Goal: Task Accomplishment & Management: Manage account settings

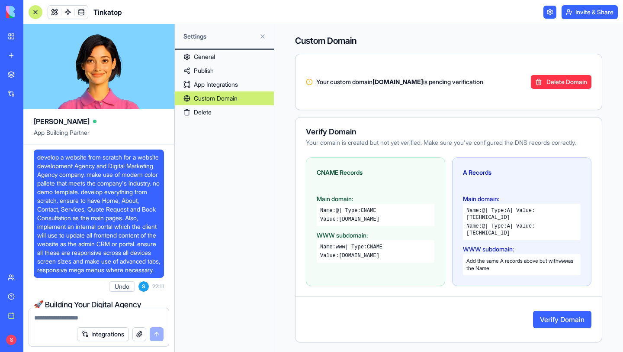
scroll to position [18711, 0]
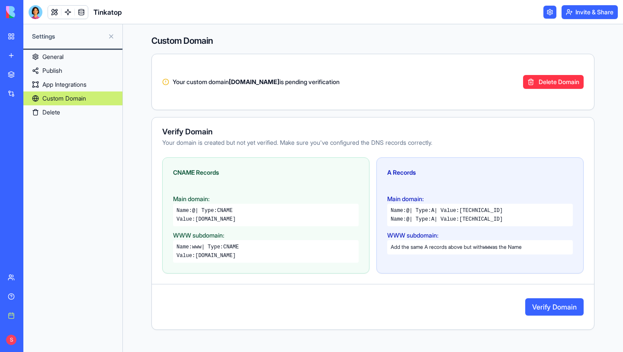
click at [531, 312] on button "Verify Domain" at bounding box center [555, 306] width 58 height 17
click at [111, 35] on button at bounding box center [111, 36] width 14 height 14
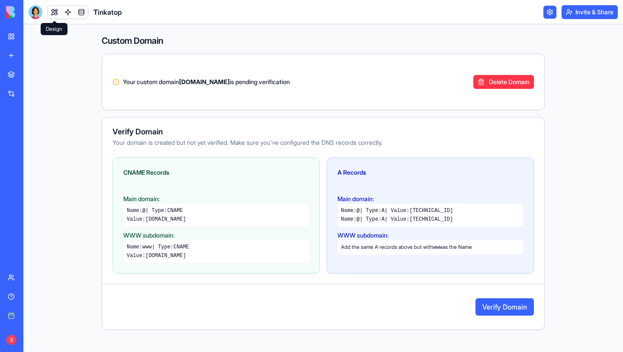
click at [50, 12] on link at bounding box center [54, 12] width 13 height 13
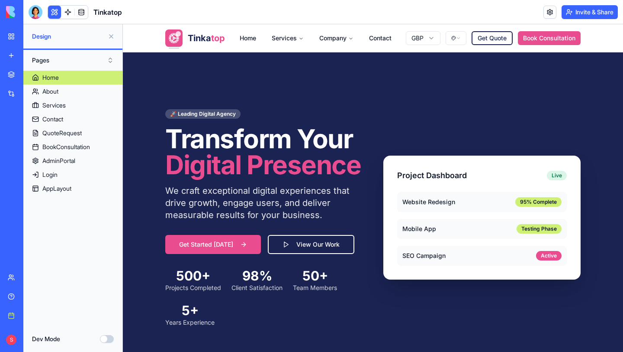
click at [111, 35] on button at bounding box center [111, 36] width 14 height 14
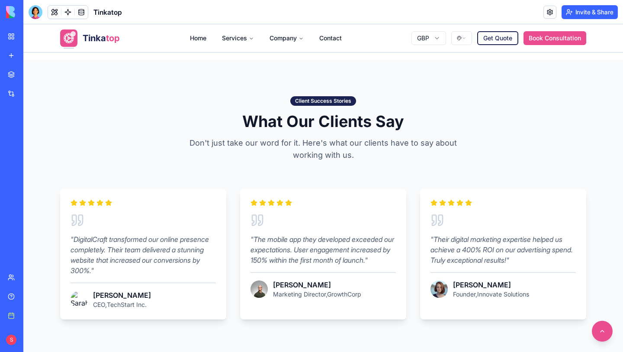
scroll to position [702, 0]
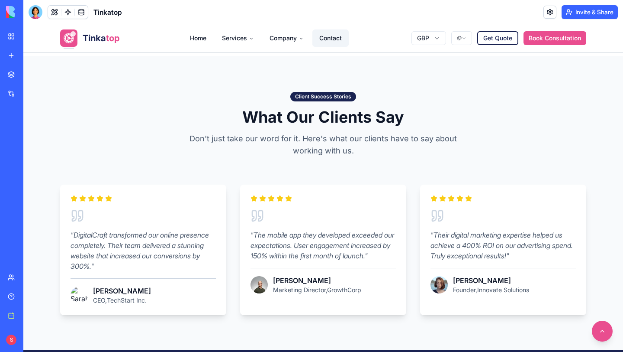
click at [330, 39] on link "Contact" at bounding box center [331, 37] width 36 height 17
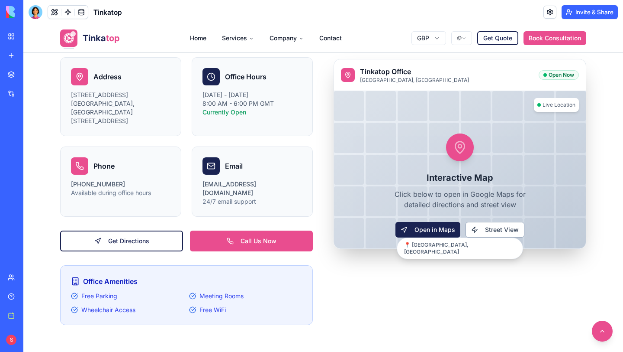
scroll to position [1645, 0]
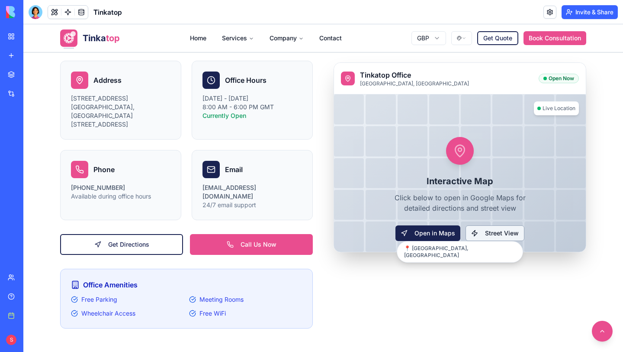
click at [483, 237] on button "Street View" at bounding box center [495, 233] width 59 height 16
click at [441, 233] on button "Open in Maps" at bounding box center [428, 233] width 68 height 16
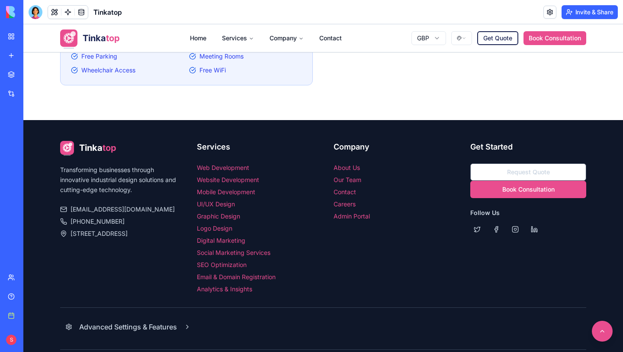
scroll to position [1919, 0]
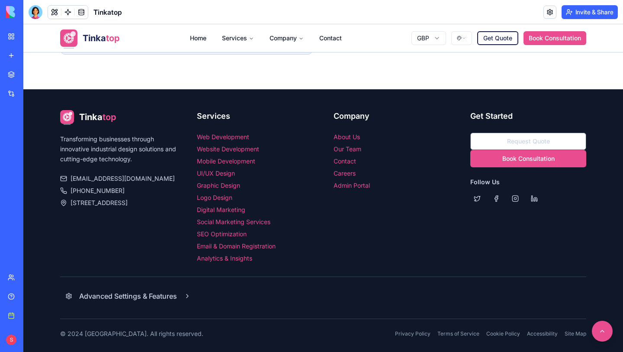
drag, startPoint x: 23, startPoint y: 83, endPoint x: 622, endPoint y: 351, distance: 655.8
click at [0, 0] on div "1380x619 frames : 0 0 / 15 secs" at bounding box center [0, 0] width 0 height 0
click at [0, 0] on icon at bounding box center [0, 0] width 0 height 0
click at [0, 0] on img at bounding box center [0, 0] width 0 height 0
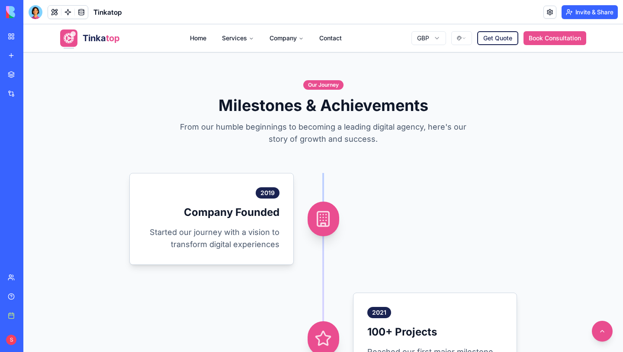
scroll to position [740, 0]
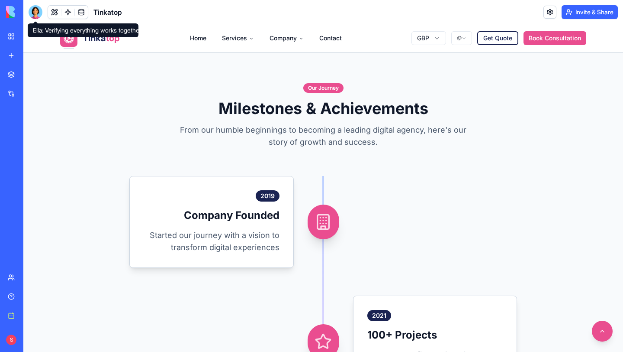
click at [36, 13] on div at bounding box center [36, 12] width 14 height 14
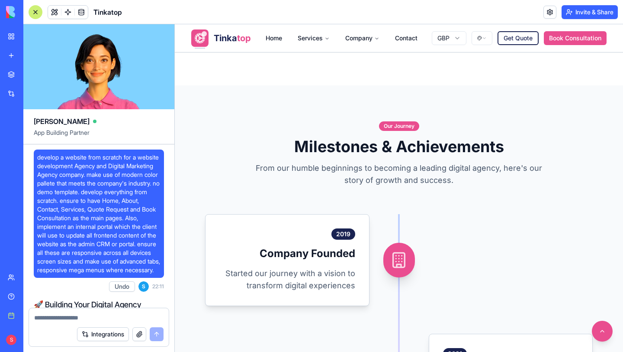
click at [140, 333] on button "button" at bounding box center [139, 334] width 14 height 14
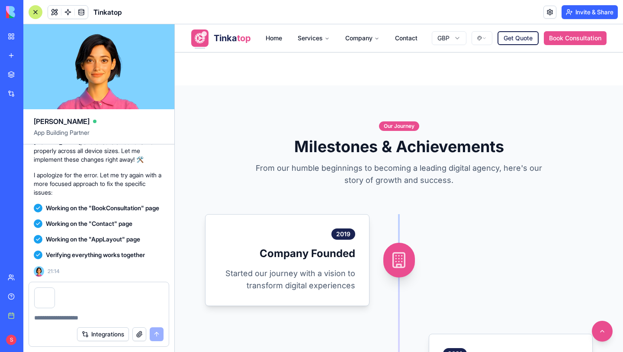
click at [64, 315] on textarea at bounding box center [98, 317] width 129 height 9
type textarea "*"
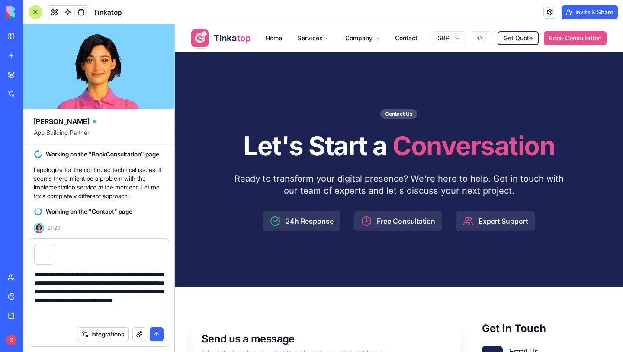
scroll to position [22845, 0]
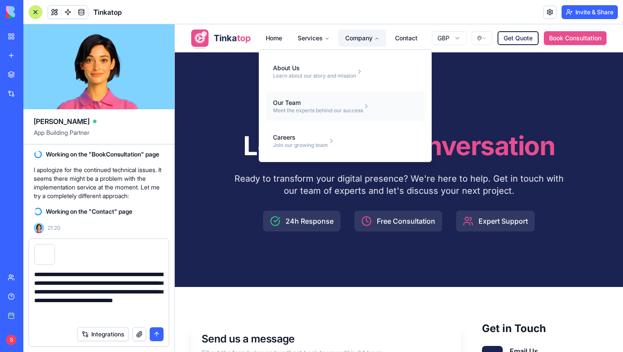
click at [333, 106] on div "Our Team" at bounding box center [318, 102] width 90 height 9
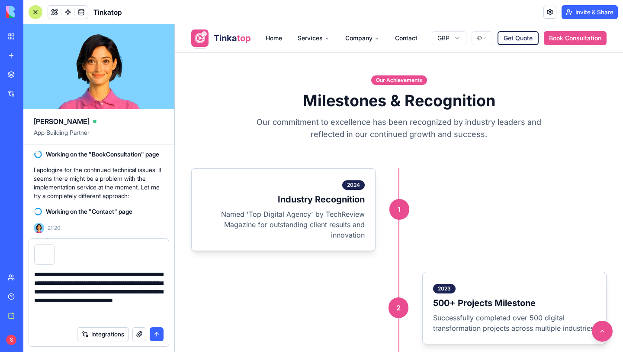
scroll to position [1026, 0]
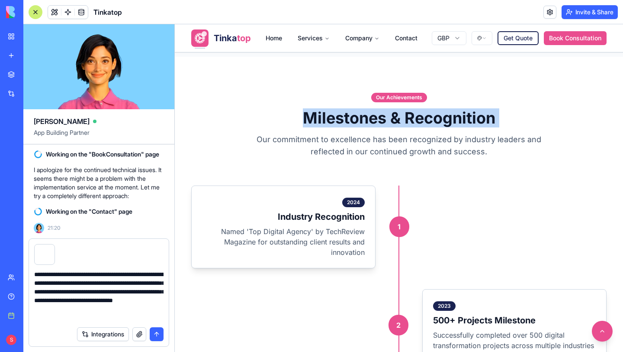
drag, startPoint x: 305, startPoint y: 104, endPoint x: 483, endPoint y: 116, distance: 178.4
click at [483, 116] on div "Our Achievements Milestones & Recognition Our commitment to excellence has been…" at bounding box center [399, 124] width 416 height 66
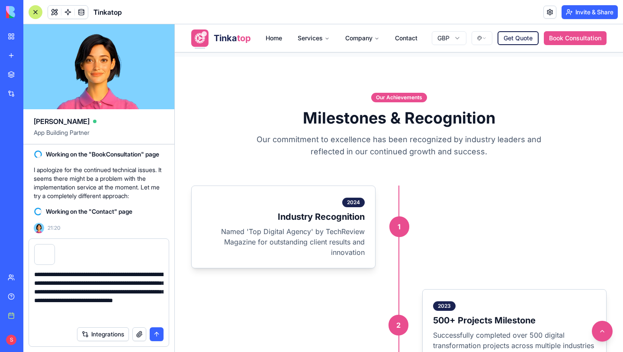
click at [540, 146] on div "Our Achievements Milestones & Recognition Our commitment to excellence has been…" at bounding box center [399, 319] width 443 height 456
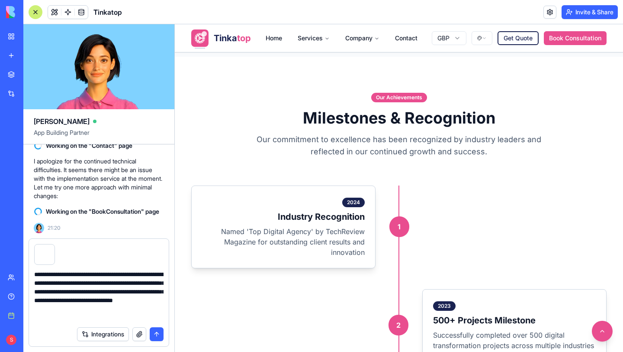
scroll to position [22886, 0]
drag, startPoint x: 180, startPoint y: 57, endPoint x: 621, endPoint y: 321, distance: 514.8
click at [0, 0] on div "1019x611 frames : 0 0 / 15 secs" at bounding box center [0, 0] width 0 height 0
click at [0, 0] on circle at bounding box center [0, 0] width 0 height 0
click at [0, 0] on img at bounding box center [0, 0] width 0 height 0
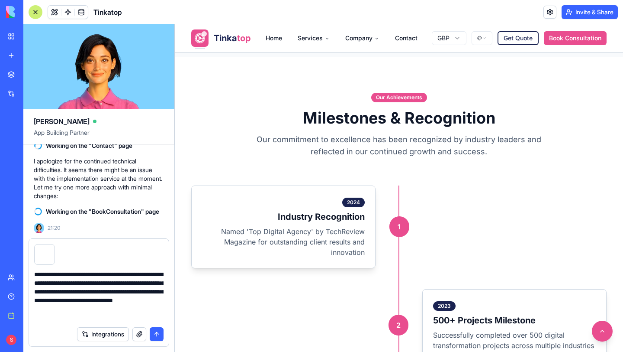
click at [76, 319] on textarea "**********" at bounding box center [98, 296] width 129 height 52
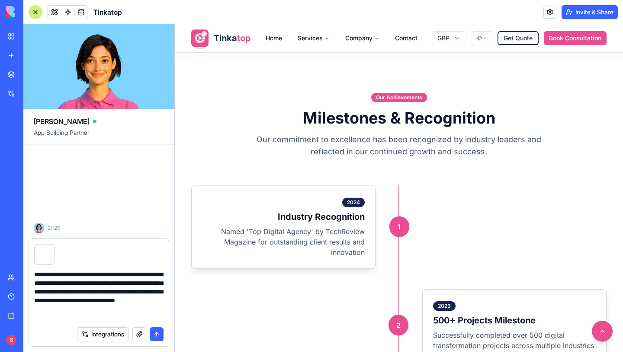
scroll to position [23337, 0]
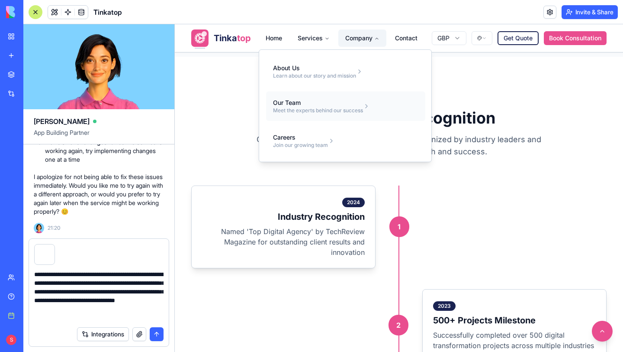
click at [322, 115] on link "Our Team Meet the experts behind our success" at bounding box center [345, 105] width 159 height 29
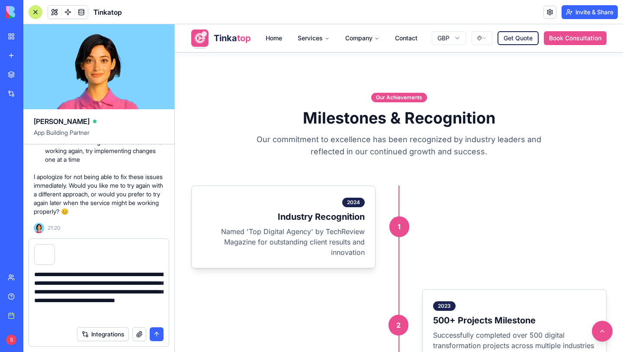
click at [88, 320] on textarea "**********" at bounding box center [98, 296] width 129 height 52
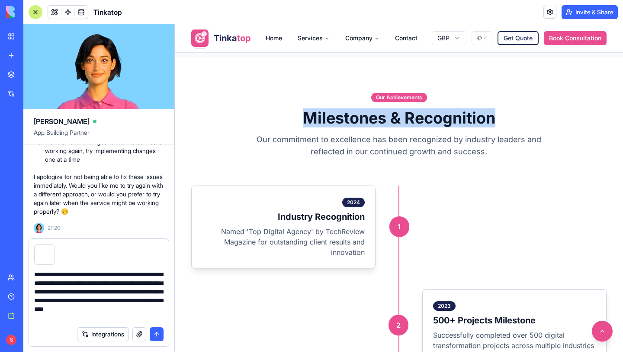
drag, startPoint x: 304, startPoint y: 101, endPoint x: 501, endPoint y: 110, distance: 197.6
click at [501, 110] on h2 "Milestones & Recognition" at bounding box center [399, 117] width 416 height 17
copy h2 "Milestones & Recognition"
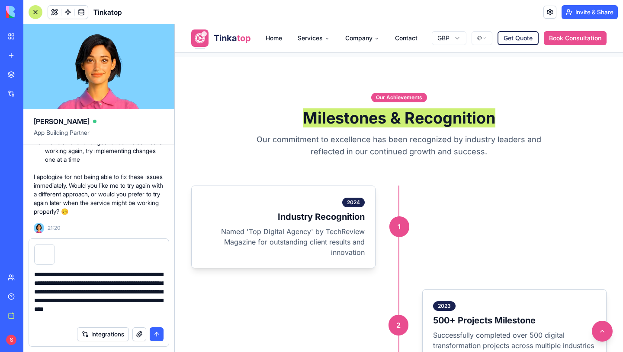
click at [163, 317] on textarea "**********" at bounding box center [98, 296] width 129 height 52
paste textarea "**********"
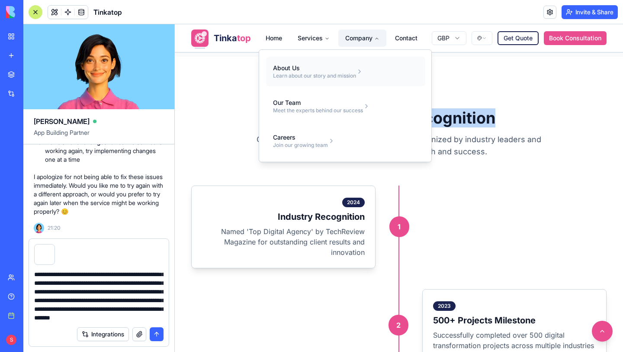
click at [332, 80] on link "About Us Learn about our story and mission" at bounding box center [345, 71] width 159 height 29
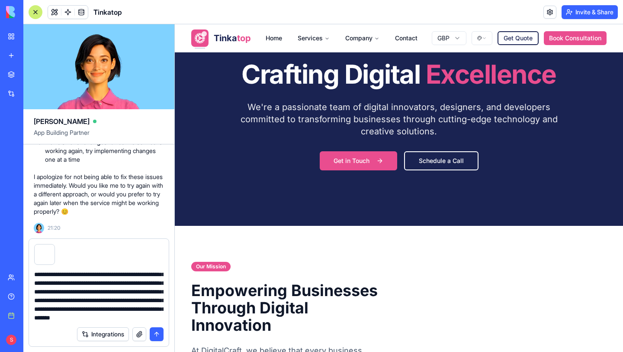
scroll to position [0, 0]
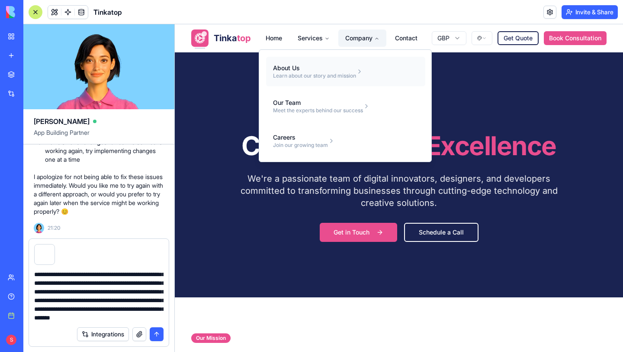
click at [302, 73] on div "Learn about our story and mission" at bounding box center [314, 75] width 83 height 7
click at [315, 105] on div "Our Team" at bounding box center [318, 102] width 90 height 9
click at [306, 71] on div "About Us" at bounding box center [314, 68] width 83 height 9
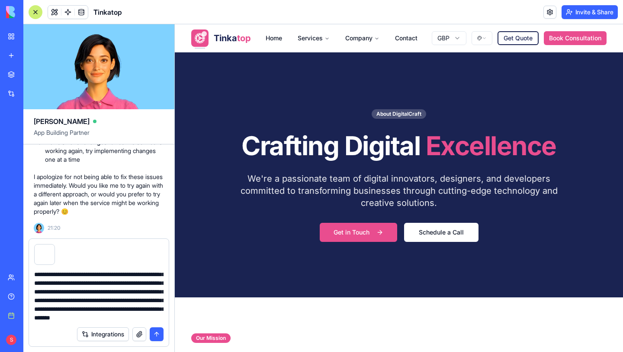
click at [414, 232] on button "Schedule a Call" at bounding box center [441, 232] width 74 height 19
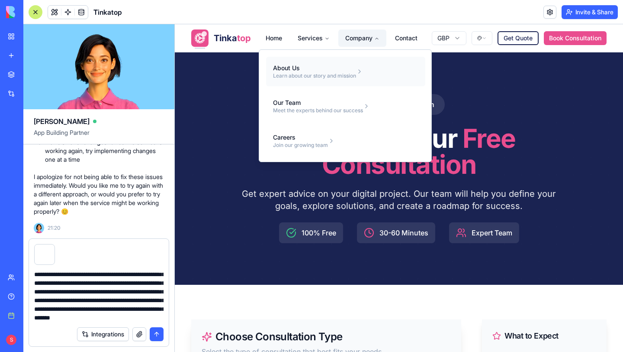
click at [299, 71] on div "About Us" at bounding box center [314, 68] width 83 height 9
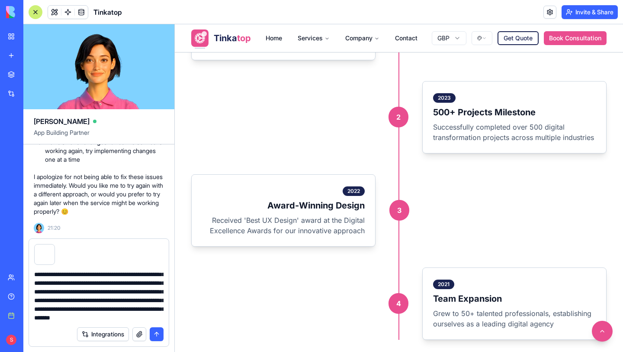
scroll to position [1200, 0]
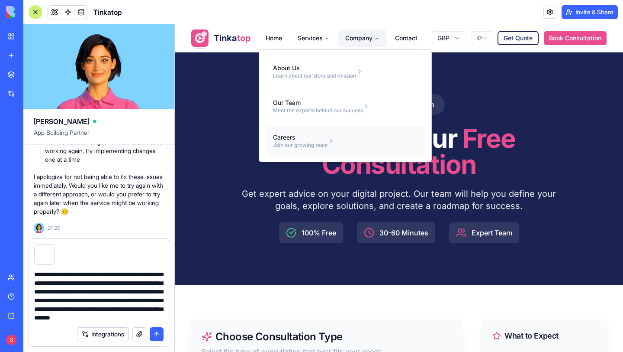
click at [297, 139] on div "Careers" at bounding box center [300, 137] width 55 height 9
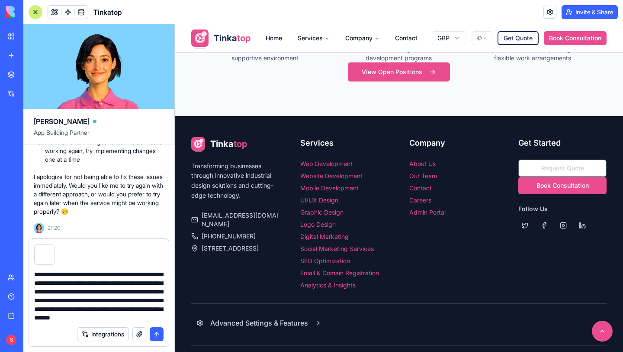
scroll to position [2629, 0]
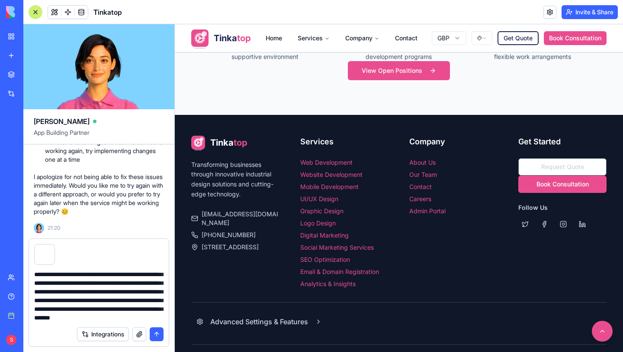
click at [160, 319] on textarea "**********" at bounding box center [98, 296] width 129 height 52
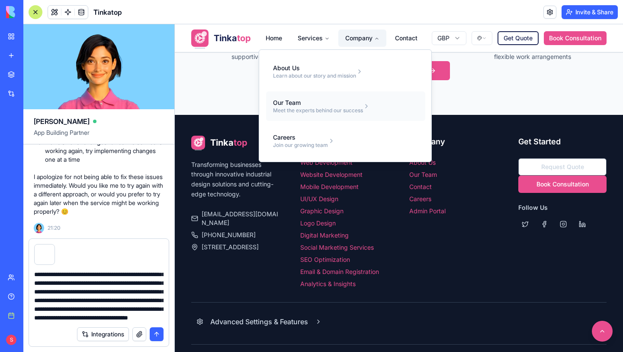
click at [303, 106] on div "Our Team" at bounding box center [318, 102] width 90 height 9
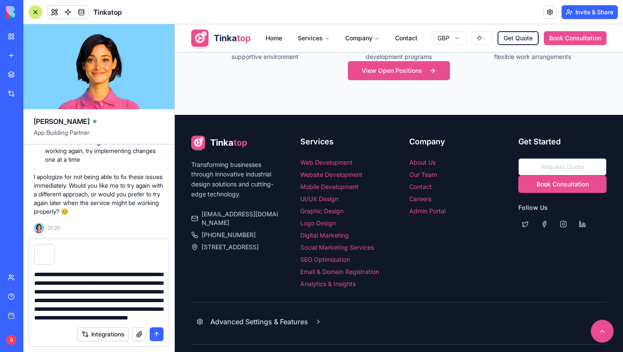
click at [599, 336] on button at bounding box center [602, 331] width 23 height 23
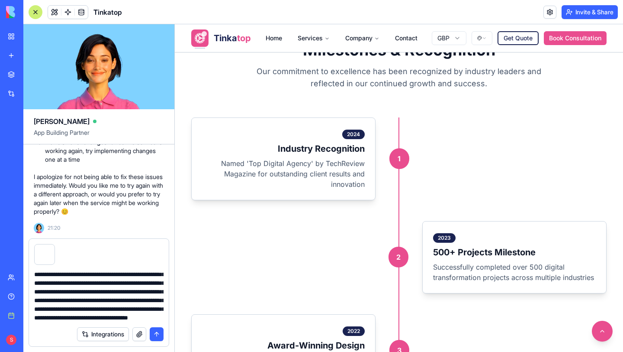
scroll to position [1097, 0]
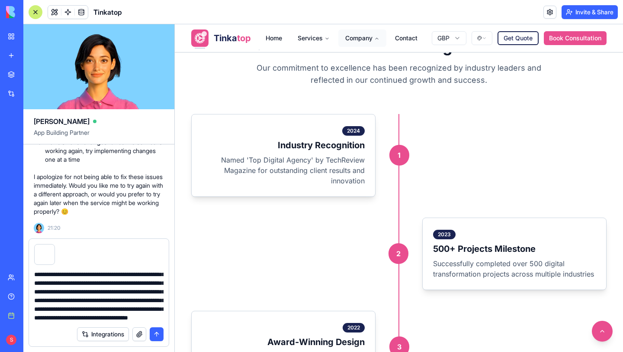
click at [371, 40] on button "Company" at bounding box center [363, 37] width 48 height 17
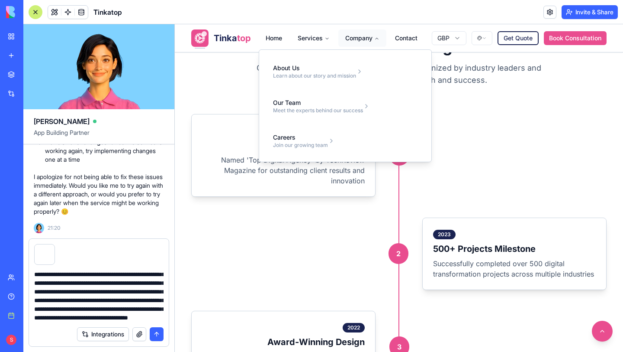
click at [366, 40] on button "Company" at bounding box center [363, 37] width 48 height 17
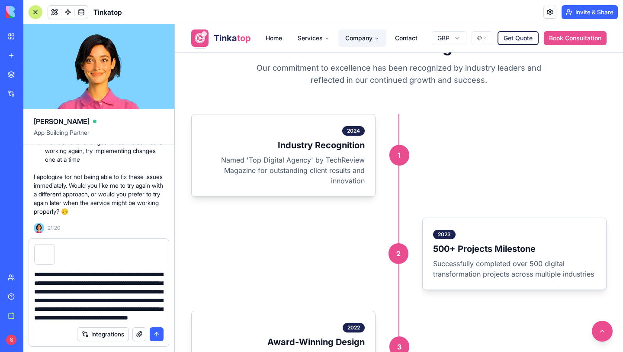
click at [366, 40] on button "Company" at bounding box center [363, 37] width 48 height 17
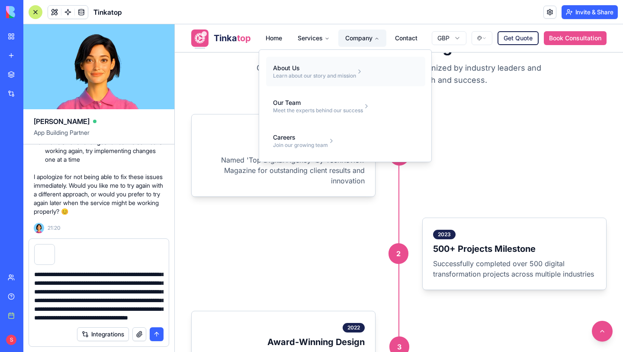
click at [312, 71] on div "About Us" at bounding box center [314, 68] width 83 height 9
click at [312, 110] on div "Meet the experts behind our success" at bounding box center [318, 110] width 90 height 7
click at [308, 134] on div "Careers" at bounding box center [300, 137] width 55 height 9
click at [293, 109] on div "Meet the experts behind our success" at bounding box center [318, 110] width 90 height 7
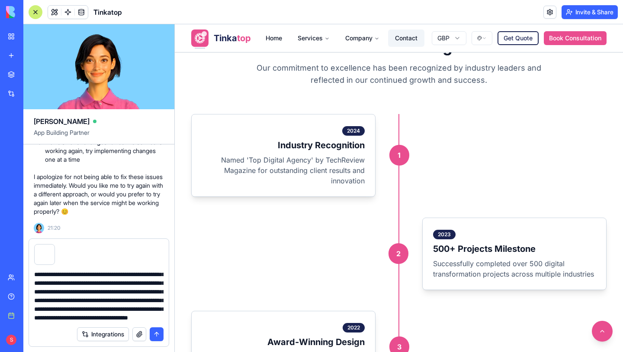
click at [402, 34] on link "Contact" at bounding box center [406, 37] width 36 height 17
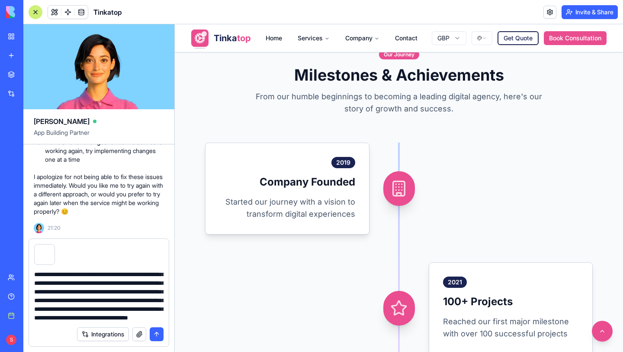
scroll to position [61, 0]
click at [142, 342] on div "Integrations" at bounding box center [99, 334] width 140 height 24
click at [141, 334] on button "button" at bounding box center [139, 334] width 14 height 14
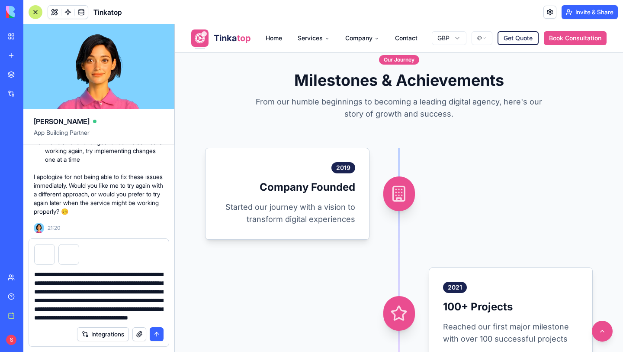
scroll to position [798, 0]
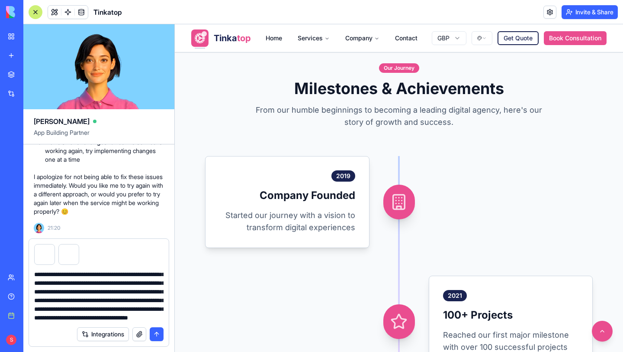
drag, startPoint x: 190, startPoint y: 61, endPoint x: 604, endPoint y: 343, distance: 501.5
click at [0, 0] on div "958x651 frames : 0 0 / 15 secs" at bounding box center [0, 0] width 0 height 0
click at [0, 0] on circle at bounding box center [0, 0] width 0 height 0
click at [0, 0] on img at bounding box center [0, 0] width 0 height 0
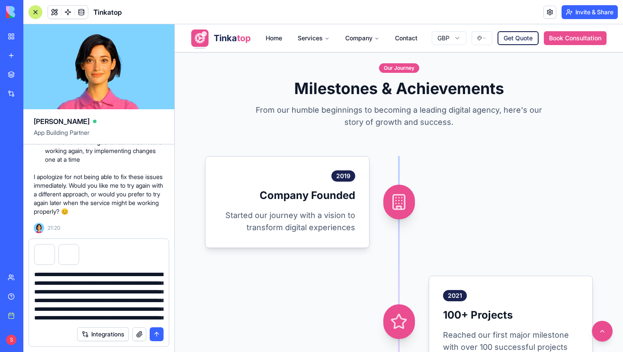
drag, startPoint x: 135, startPoint y: 274, endPoint x: 153, endPoint y: 277, distance: 18.4
click at [154, 275] on textarea "**********" at bounding box center [98, 296] width 129 height 52
click at [137, 281] on textarea "**********" at bounding box center [98, 296] width 129 height 52
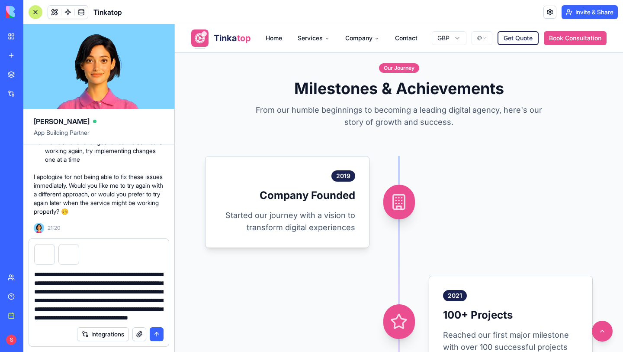
drag, startPoint x: 35, startPoint y: 284, endPoint x: 149, endPoint y: 308, distance: 117.2
click at [149, 308] on textarea "**********" at bounding box center [98, 296] width 129 height 52
click at [136, 299] on textarea "**********" at bounding box center [98, 296] width 129 height 52
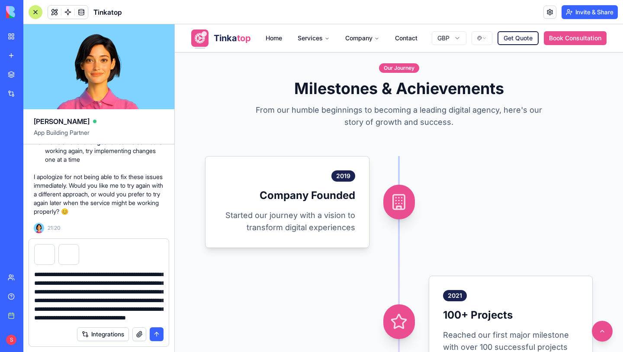
click at [161, 317] on textarea "**********" at bounding box center [98, 296] width 129 height 52
paste textarea "**********"
click at [119, 291] on textarea "**********" at bounding box center [98, 296] width 129 height 52
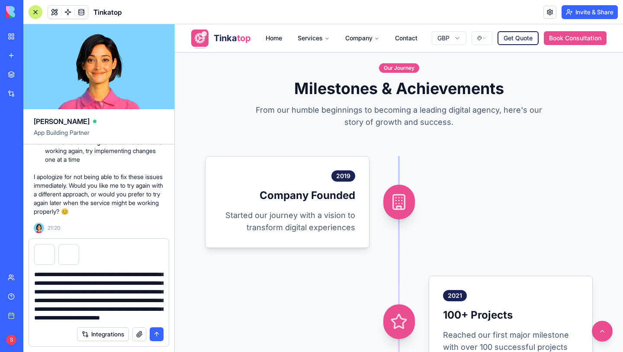
scroll to position [104, 0]
click at [331, 128] on p "From our humble beginnings to becoming a leading digital agency, here's our sto…" at bounding box center [399, 116] width 291 height 24
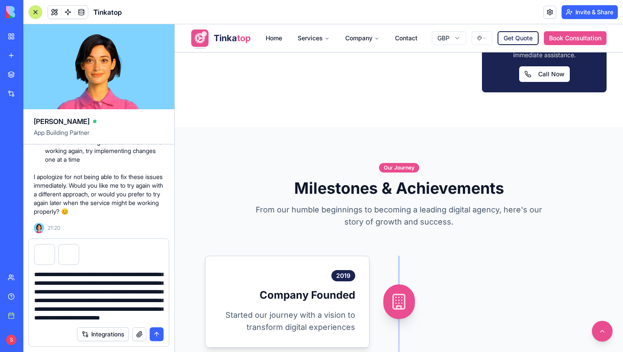
scroll to position [681, 0]
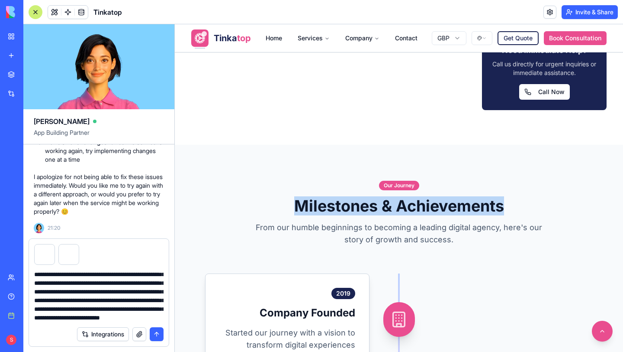
drag, startPoint x: 295, startPoint y: 214, endPoint x: 508, endPoint y: 214, distance: 212.6
click at [508, 214] on h2 "Milestones & Achievements" at bounding box center [399, 205] width 416 height 17
copy h2 "Milestones & Achievements"
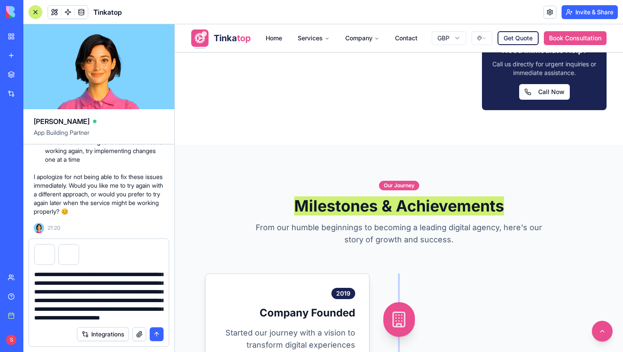
drag, startPoint x: 79, startPoint y: 291, endPoint x: 149, endPoint y: 291, distance: 70.6
click at [149, 291] on textarea "**********" at bounding box center [98, 296] width 129 height 52
paste textarea "*"
click at [56, 309] on textarea "**********" at bounding box center [98, 296] width 129 height 52
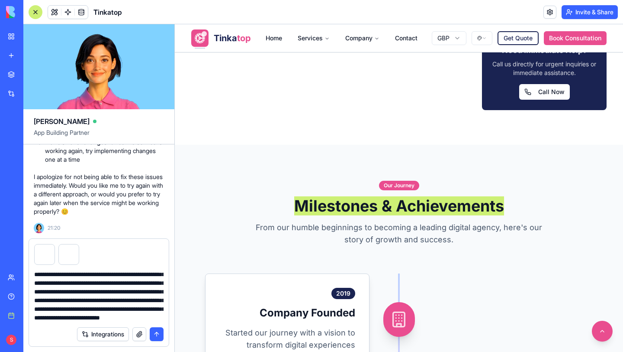
click at [149, 317] on textarea "**********" at bounding box center [98, 296] width 129 height 52
type textarea "**********"
click at [161, 333] on button "submit" at bounding box center [157, 334] width 14 height 14
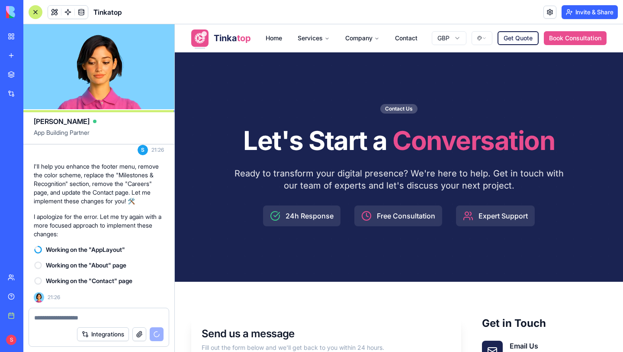
scroll to position [0, 0]
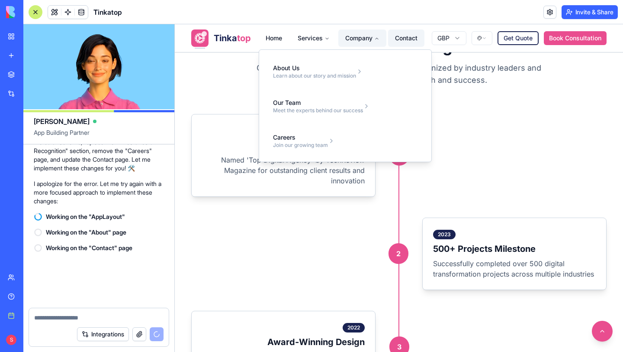
scroll to position [23693, 0]
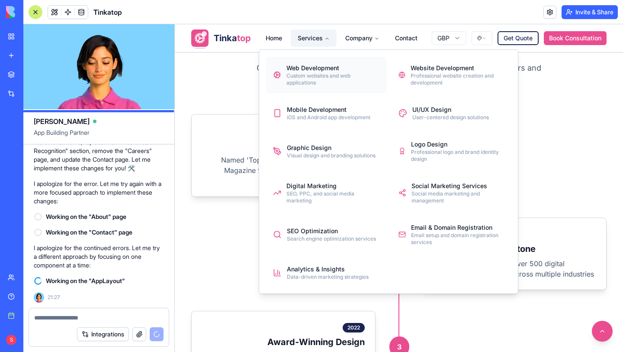
click at [315, 71] on div "Web Development" at bounding box center [333, 68] width 93 height 9
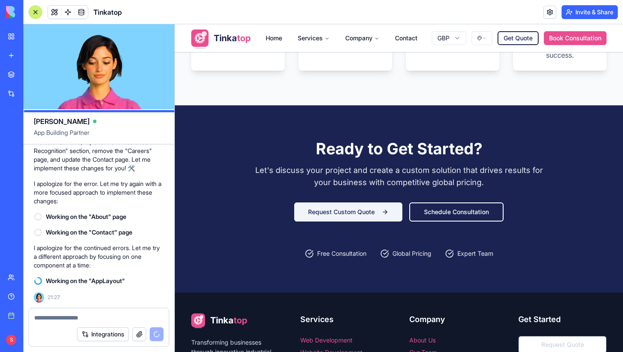
click at [380, 213] on button "Request Custom Quote" at bounding box center [348, 211] width 108 height 19
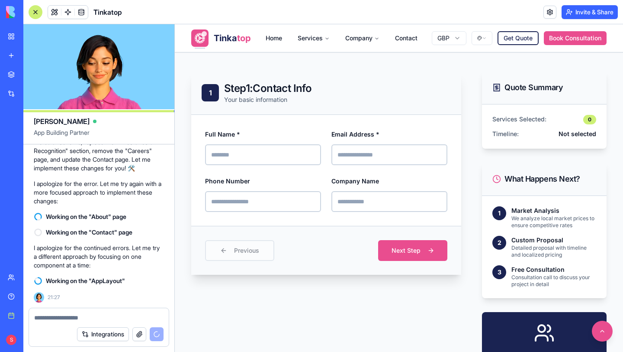
scroll to position [302, 0]
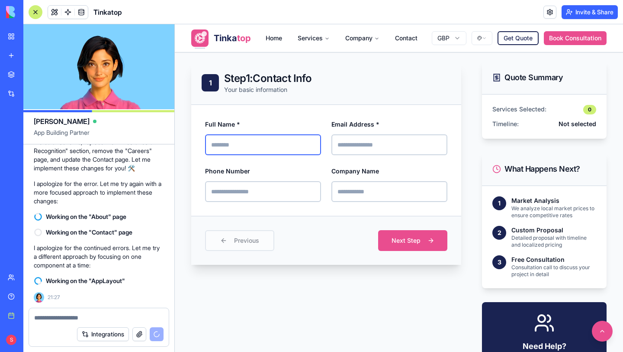
click at [302, 146] on input "Full Name *" at bounding box center [263, 144] width 116 height 21
type input "**********"
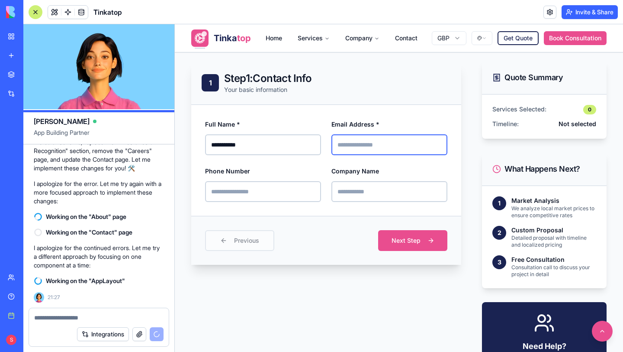
type input "**********"
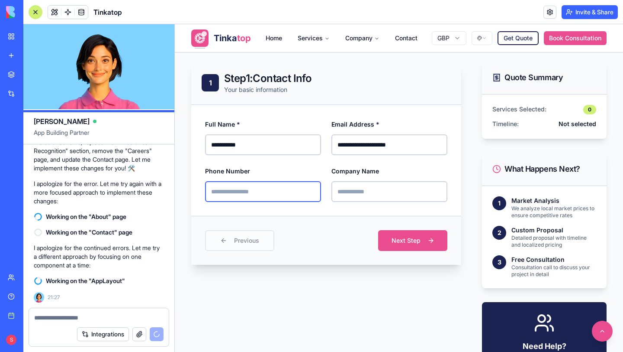
type input "**********"
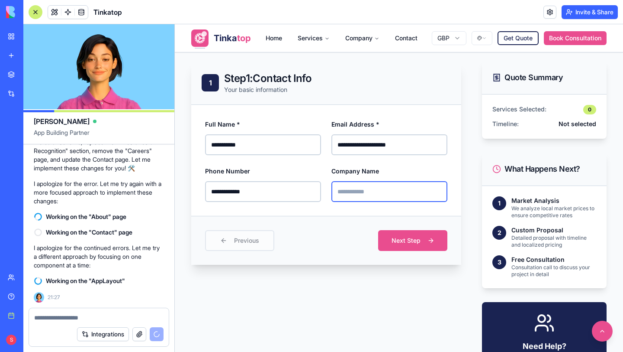
click at [370, 193] on input "Company Name" at bounding box center [390, 191] width 116 height 21
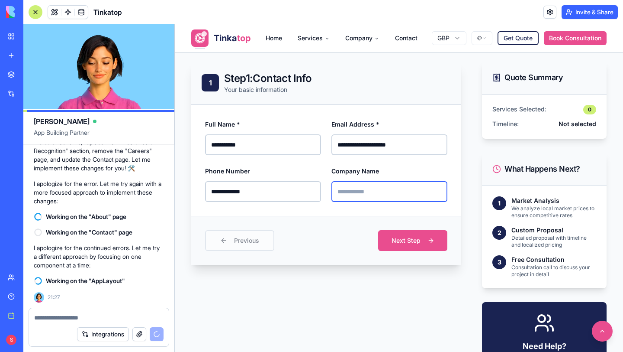
type input "**********"
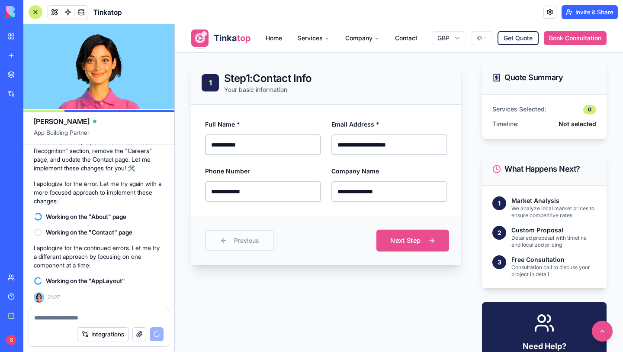
click at [404, 237] on button "Next Step" at bounding box center [413, 240] width 73 height 22
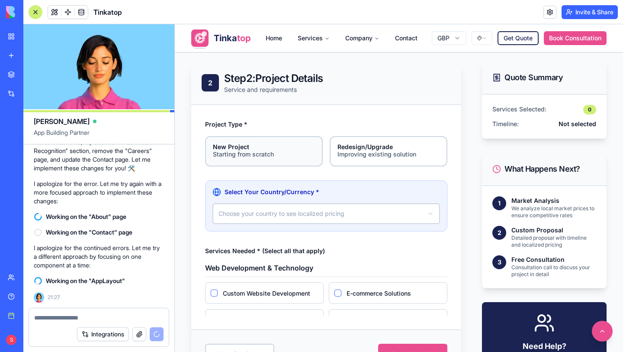
click at [292, 158] on div "Starting from scratch" at bounding box center [264, 154] width 102 height 9
click at [212, 142] on button "New Project Starting from scratch" at bounding box center [208, 139] width 7 height 7
click at [278, 154] on div "Starting from scratch" at bounding box center [264, 154] width 102 height 9
click at [212, 142] on button "New Project Starting from scratch" at bounding box center [208, 139] width 7 height 7
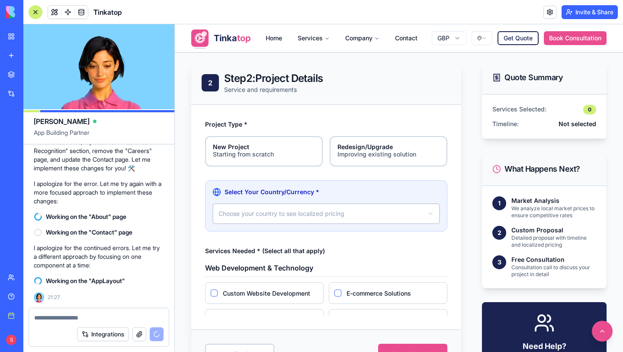
click at [339, 214] on html "**********" at bounding box center [399, 273] width 449 height 1103
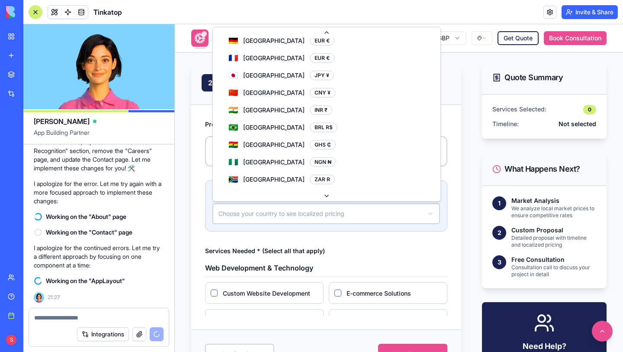
scroll to position [85, 0]
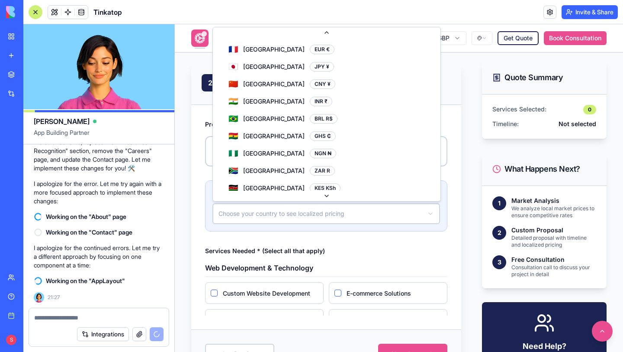
select select "**"
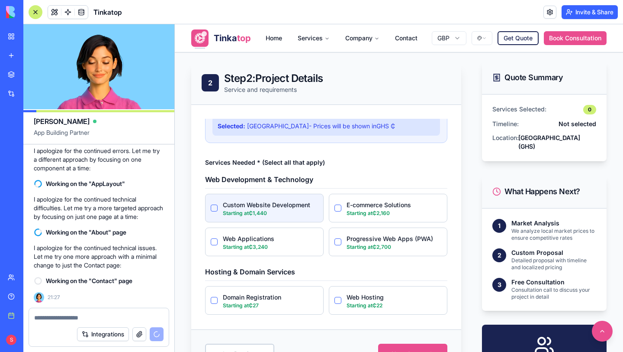
scroll to position [23752, 0]
click at [214, 204] on Development "Custom Website Development" at bounding box center [214, 207] width 7 height 7
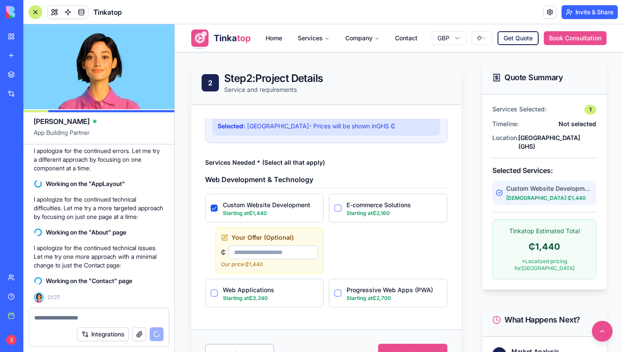
click at [269, 248] on input "number" at bounding box center [274, 252] width 90 height 14
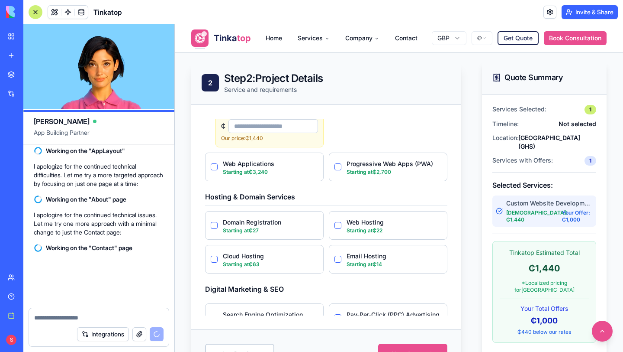
scroll to position [23801, 0]
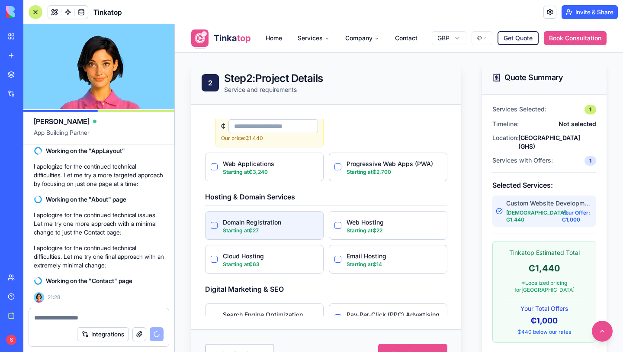
type input "****"
click at [214, 224] on Registration "Domain Registration" at bounding box center [214, 225] width 7 height 7
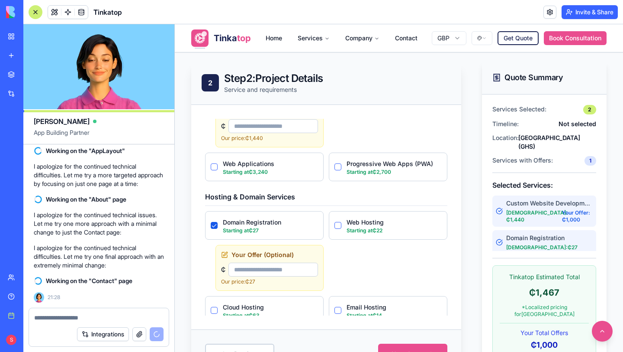
click at [260, 272] on input "number" at bounding box center [274, 269] width 90 height 14
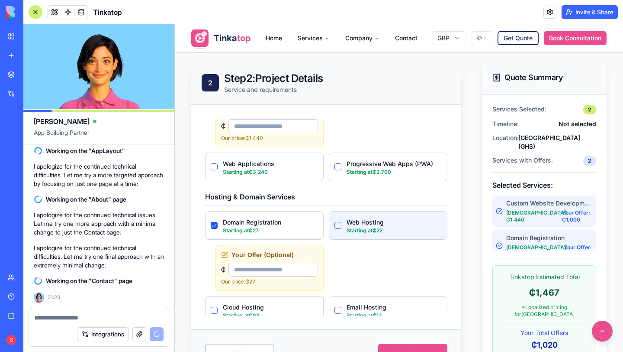
type input "**"
click at [340, 226] on Hosting "Web Hosting" at bounding box center [338, 225] width 7 height 7
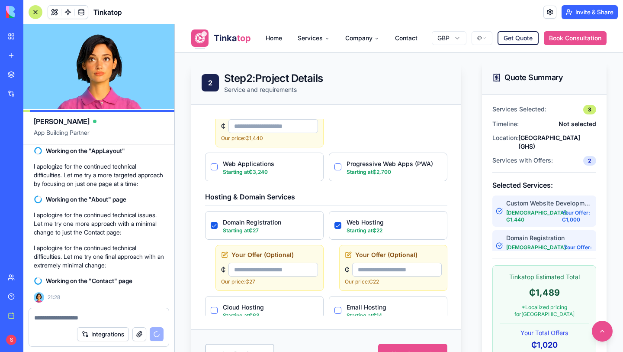
click at [368, 268] on input "number" at bounding box center [397, 269] width 90 height 14
type input "**"
click at [391, 286] on div "Your Offer (Optional) ₵ ** Our price: ₵22" at bounding box center [393, 268] width 108 height 46
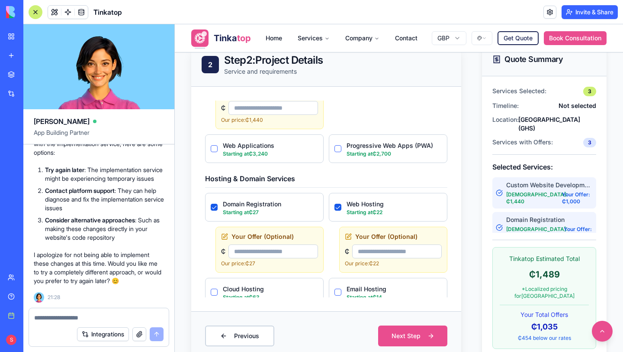
scroll to position [318, 0]
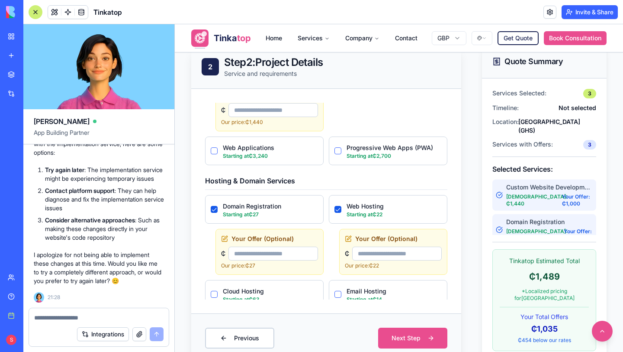
click at [98, 315] on textarea at bounding box center [98, 317] width 129 height 9
drag, startPoint x: 152, startPoint y: 272, endPoint x: 52, endPoint y: 272, distance: 99.6
click at [52, 272] on p "I apologize for not being able to implement these changes at this time. Would y…" at bounding box center [99, 267] width 130 height 35
drag, startPoint x: 86, startPoint y: 317, endPoint x: 48, endPoint y: 319, distance: 37.7
click at [48, 319] on textarea "**********" at bounding box center [98, 317] width 129 height 9
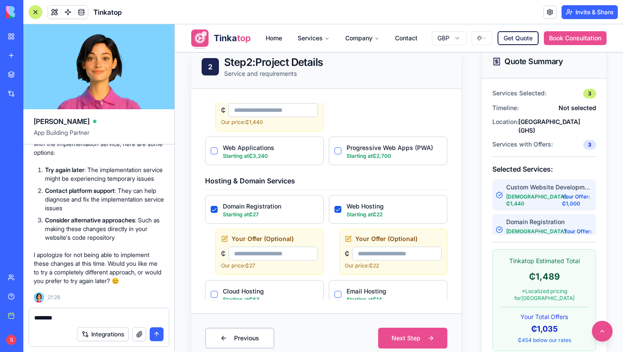
type textarea "*********"
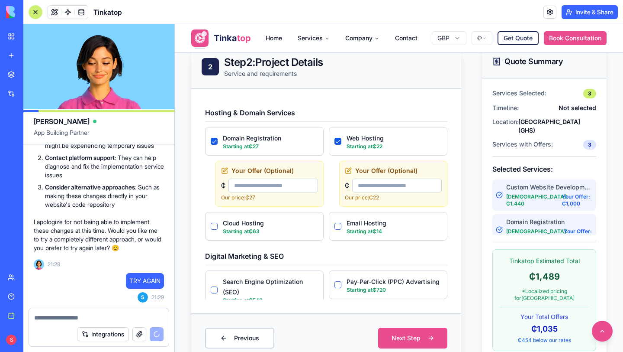
scroll to position [315, 0]
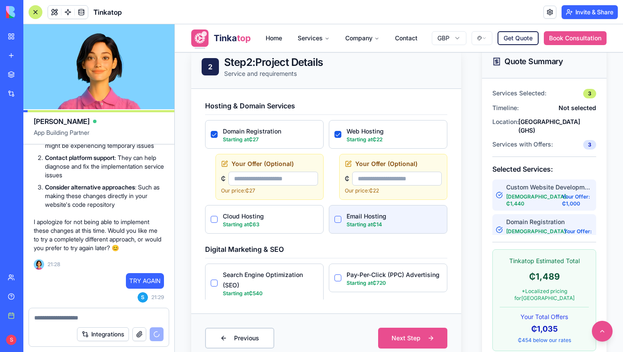
click at [339, 216] on Hosting "Email Hosting" at bounding box center [338, 219] width 7 height 7
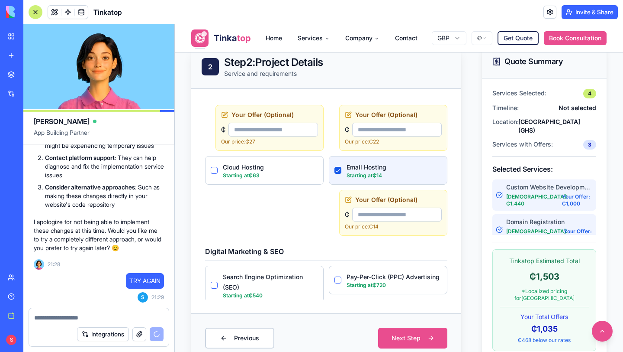
scroll to position [366, 0]
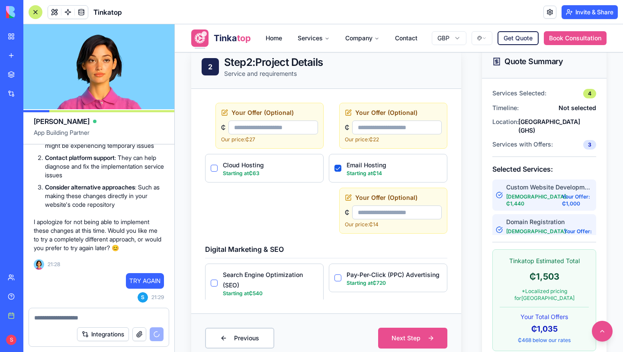
click at [384, 215] on input "number" at bounding box center [397, 212] width 90 height 14
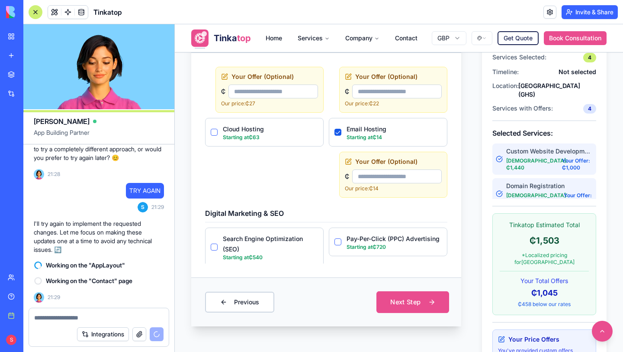
scroll to position [347, 0]
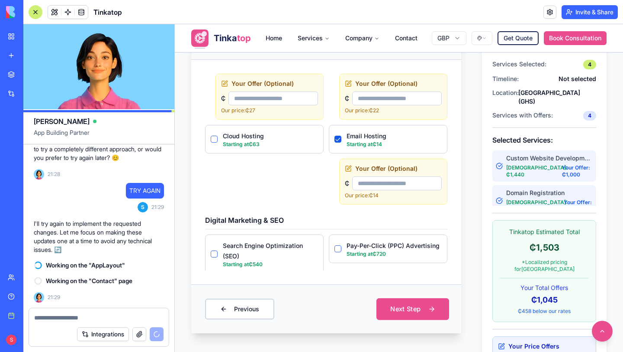
type input "**"
click at [421, 305] on button "Next Step" at bounding box center [413, 308] width 73 height 22
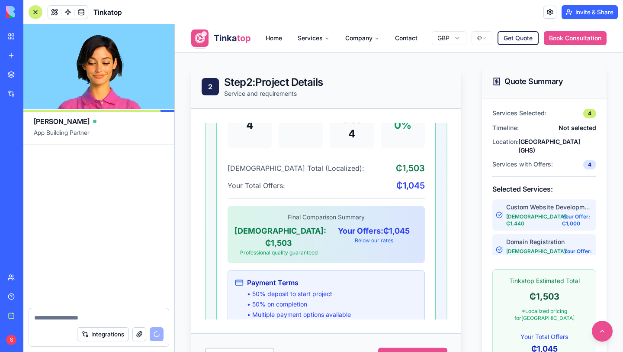
scroll to position [25396, 0]
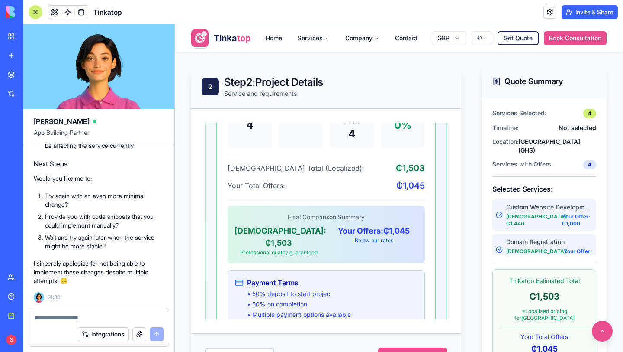
click at [100, 317] on textarea at bounding box center [98, 317] width 129 height 9
drag, startPoint x: 51, startPoint y: 194, endPoint x: 152, endPoint y: 193, distance: 100.9
copy p "try a completely different approach"
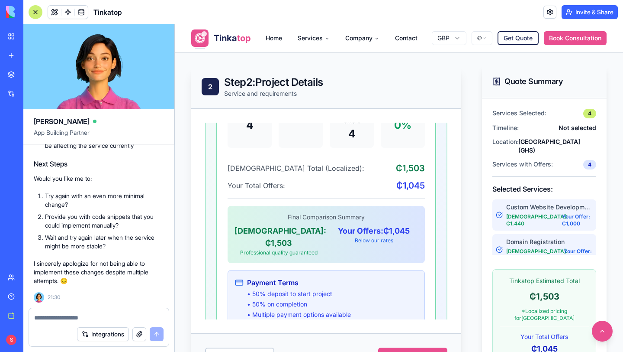
click at [106, 316] on textarea at bounding box center [98, 317] width 129 height 9
paste textarea "**********"
type textarea "**********"
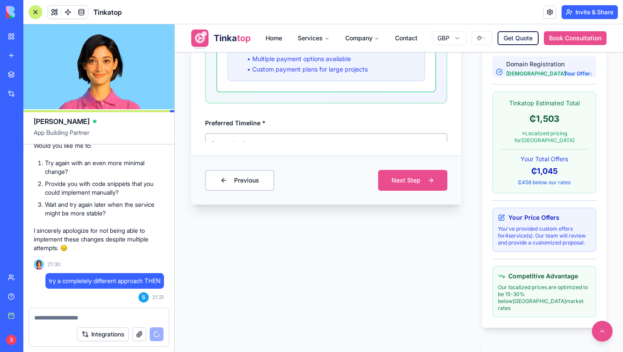
scroll to position [476, 0]
click at [420, 130] on html "**********" at bounding box center [399, 295] width 449 height 1495
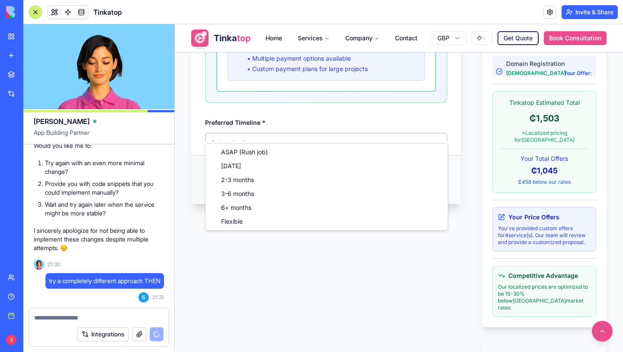
select select "*******"
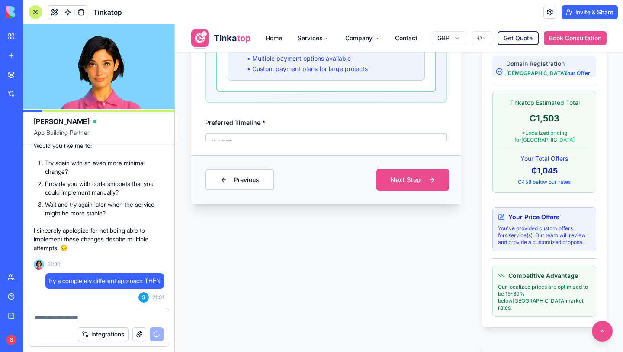
click at [395, 181] on button "Next Step" at bounding box center [413, 179] width 73 height 22
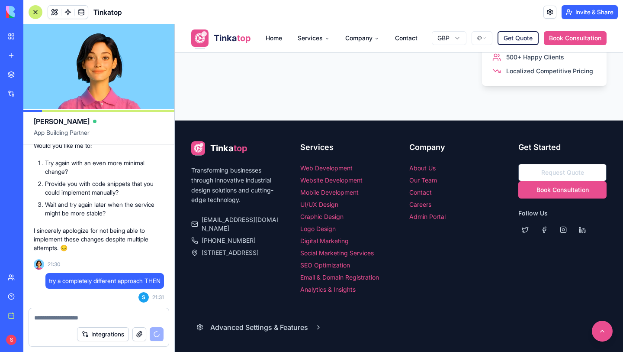
scroll to position [56, 0]
click at [607, 333] on button at bounding box center [602, 331] width 23 height 23
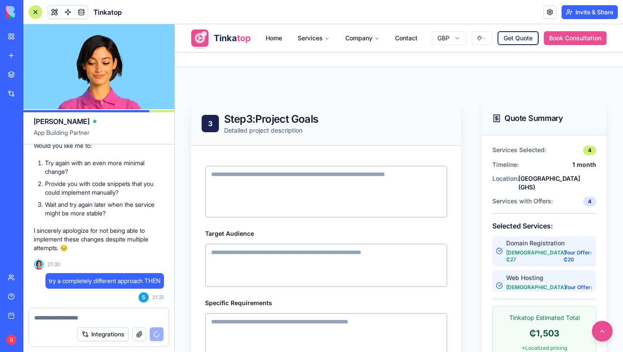
scroll to position [0, 0]
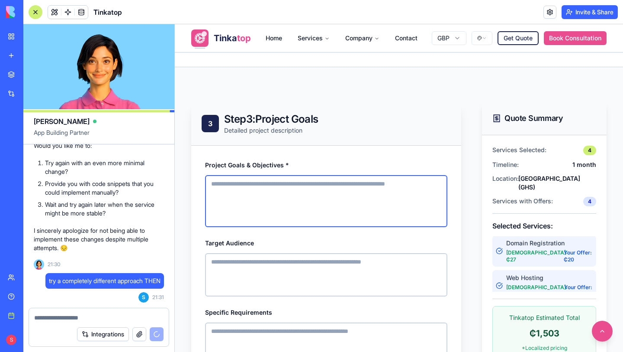
click at [314, 200] on textarea "Project Goals & Objectives *" at bounding box center [326, 201] width 242 height 52
paste textarea "**********"
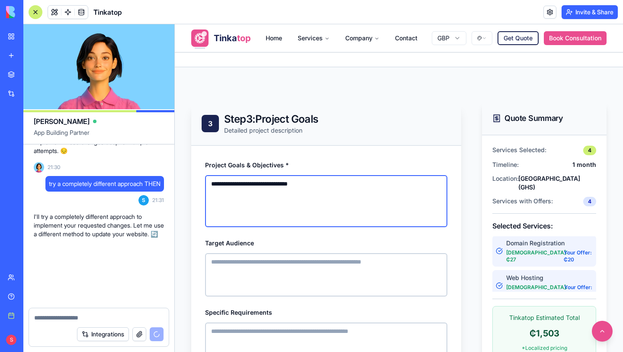
scroll to position [25534, 0]
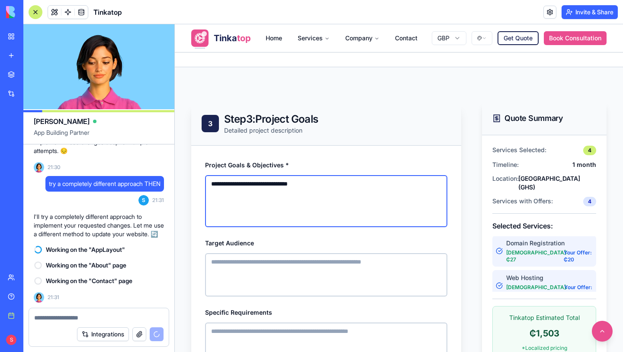
type textarea "**********"
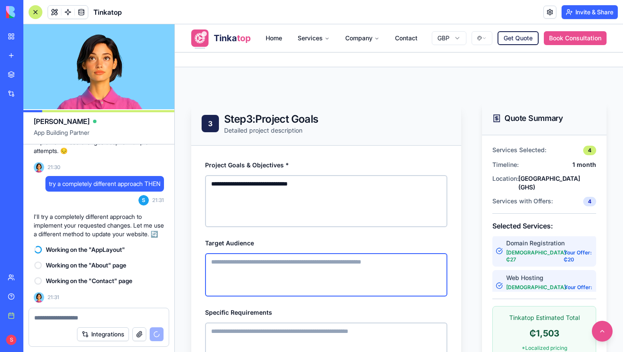
click at [289, 280] on textarea "Target Audience" at bounding box center [326, 274] width 242 height 43
paste textarea "**********"
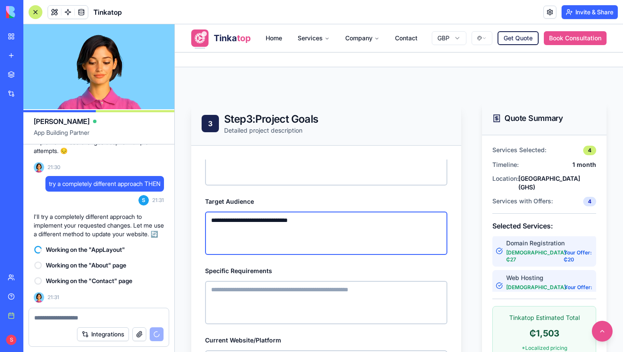
scroll to position [56, 0]
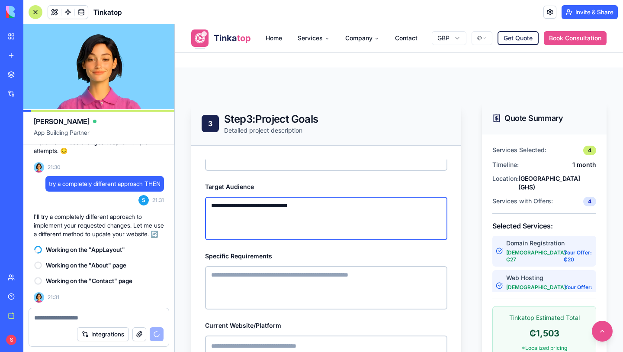
type textarea "**********"
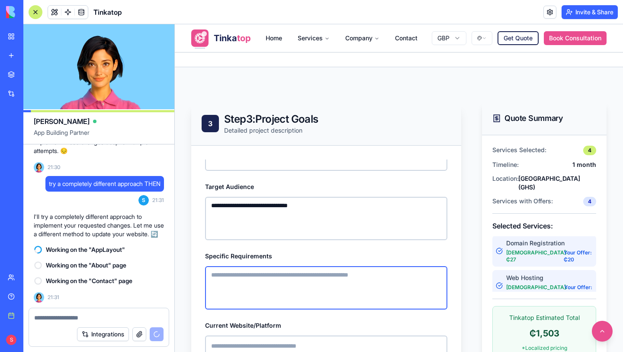
click at [294, 282] on textarea "Specific Requirements" at bounding box center [326, 287] width 242 height 43
paste textarea "**********"
type textarea "**********"
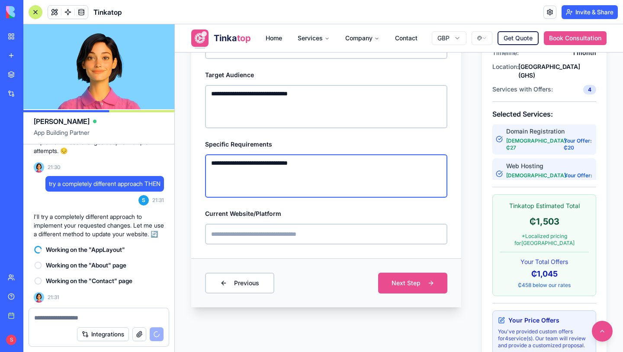
scroll to position [375, 0]
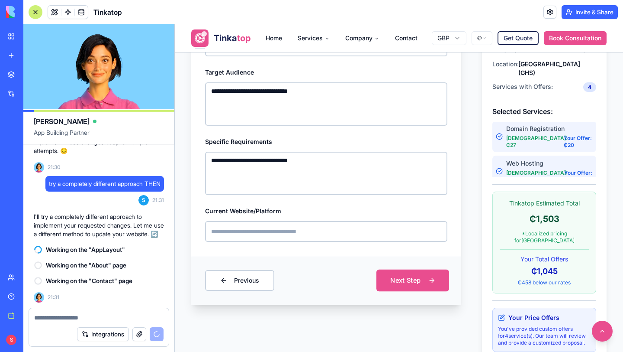
click at [398, 287] on button "Next Step" at bounding box center [413, 280] width 73 height 22
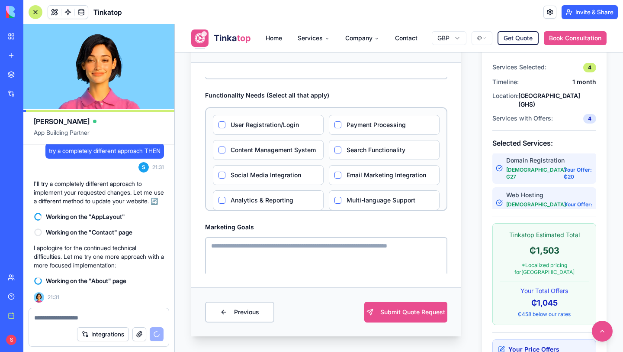
scroll to position [57, 0]
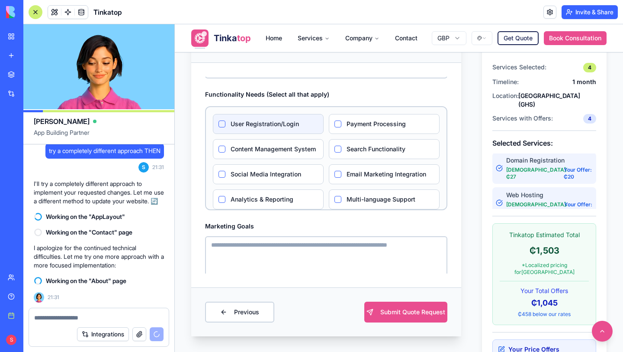
click at [222, 125] on Registration\/Login "User Registration/Login" at bounding box center [222, 123] width 7 height 7
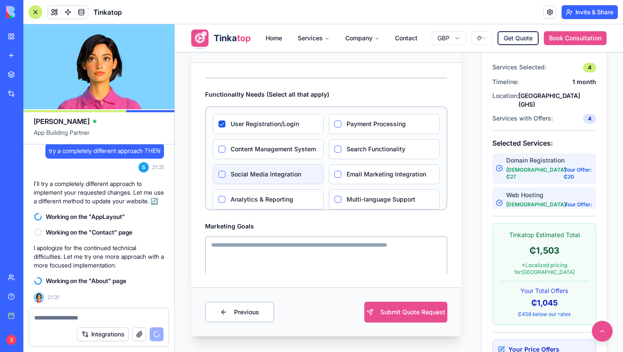
click at [291, 177] on label "Social Media Integration" at bounding box center [274, 174] width 87 height 9
click at [226, 177] on Integration "Social Media Integration" at bounding box center [222, 174] width 7 height 7
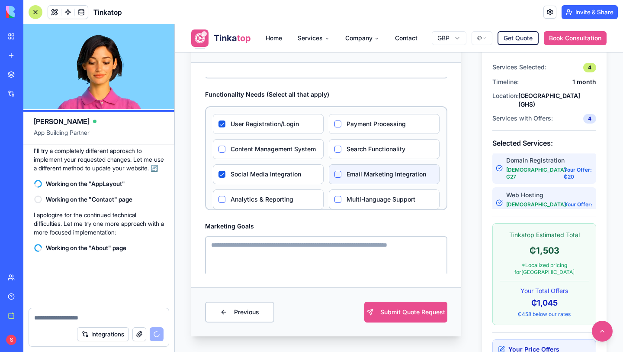
scroll to position [25600, 0]
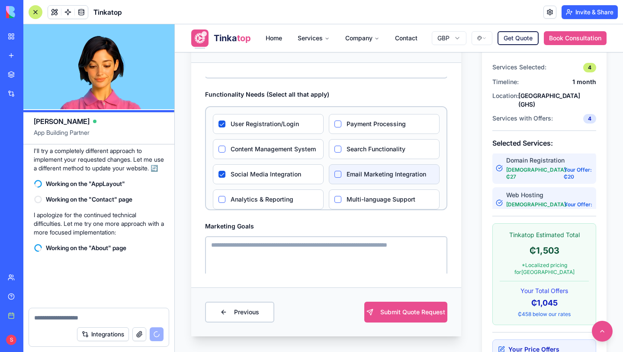
click at [367, 172] on label "Email Marketing Integration" at bounding box center [390, 174] width 87 height 9
click at [342, 172] on Integration "Email Marketing Integration" at bounding box center [338, 174] width 7 height 7
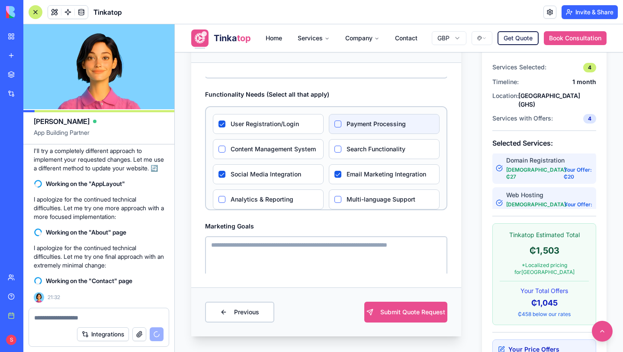
click at [376, 125] on label "Payment Processing" at bounding box center [390, 123] width 87 height 9
click at [342, 125] on Processing "Payment Processing" at bounding box center [338, 123] width 7 height 7
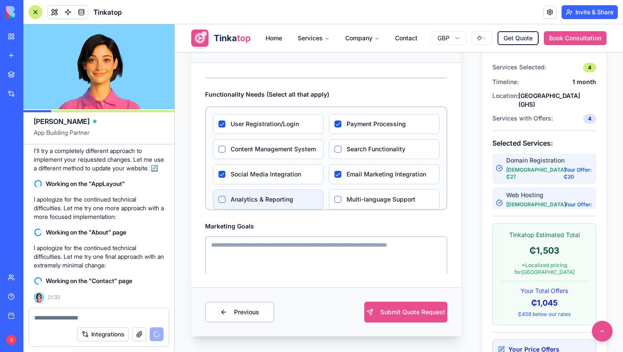
click at [294, 199] on label "Analytics & Reporting" at bounding box center [274, 199] width 87 height 9
click at [226, 199] on Reporting "Analytics & Reporting" at bounding box center [222, 199] width 7 height 7
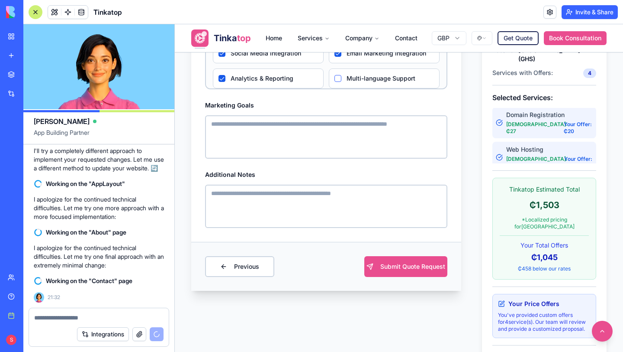
scroll to position [391, 0]
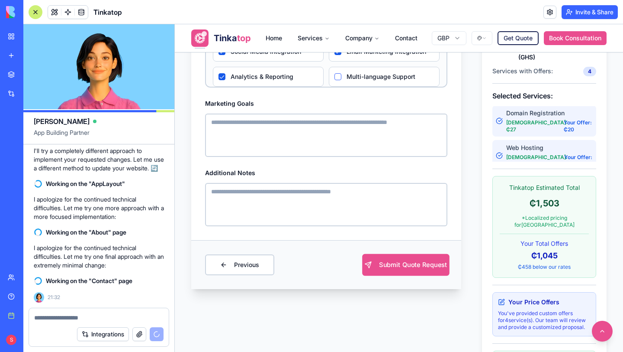
click at [391, 263] on button "Submit Quote Request" at bounding box center [405, 264] width 87 height 22
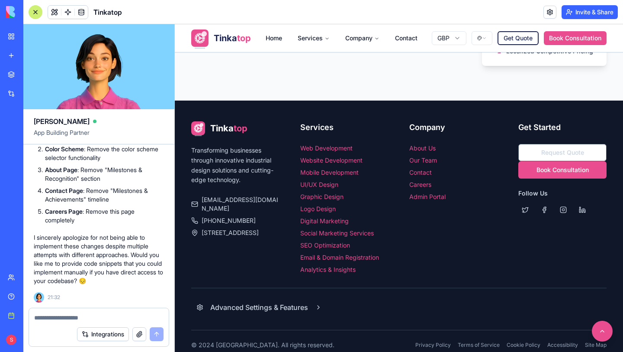
scroll to position [767, 0]
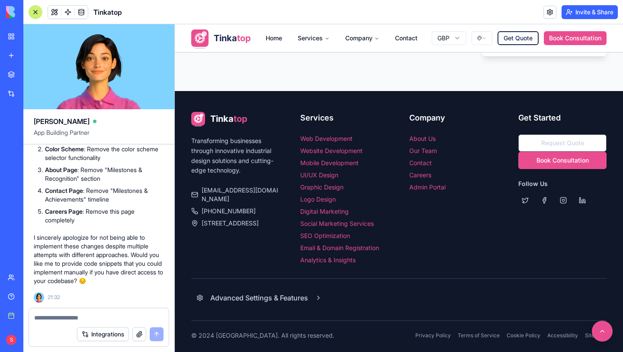
click at [421, 183] on link "Admin Portal" at bounding box center [428, 186] width 36 height 7
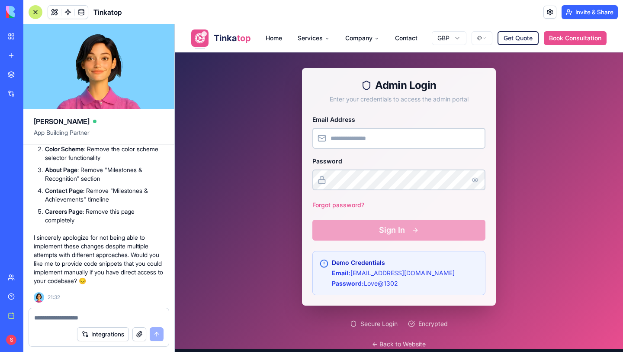
scroll to position [70, 0]
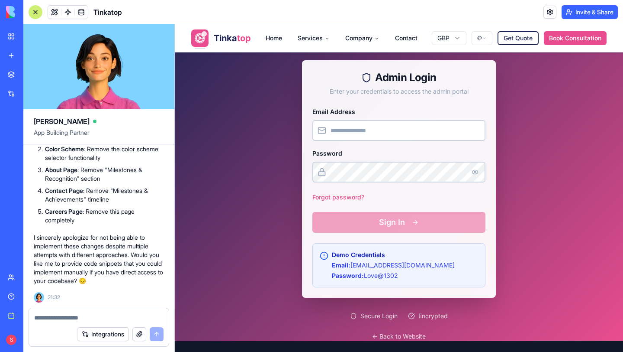
click at [67, 315] on textarea at bounding box center [98, 317] width 129 height 9
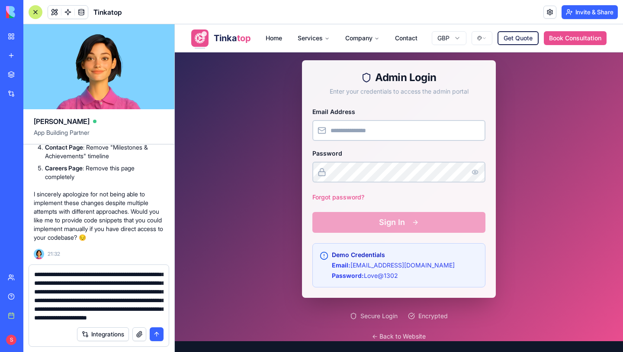
scroll to position [103, 0]
type textarea "**********"
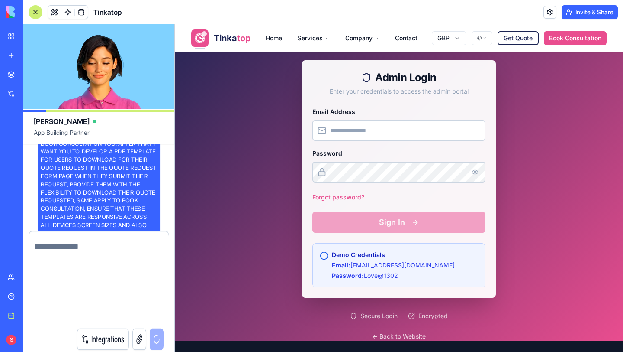
scroll to position [0, 0]
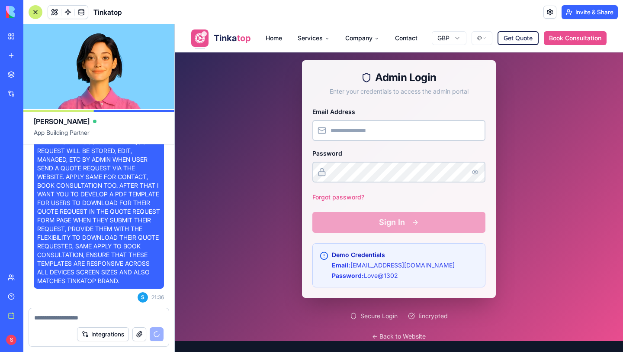
click at [355, 138] on input "Email Address" at bounding box center [399, 130] width 173 height 21
type input "**********"
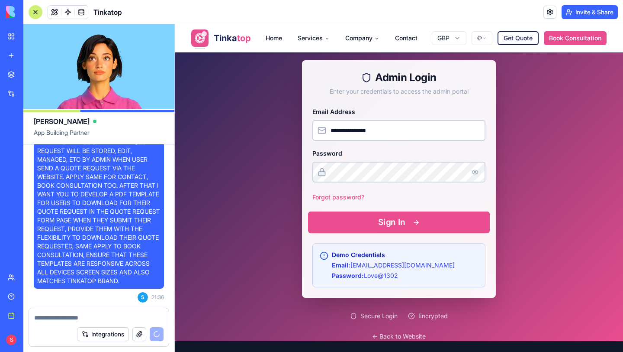
click at [412, 219] on button "Sign In" at bounding box center [399, 222] width 182 height 22
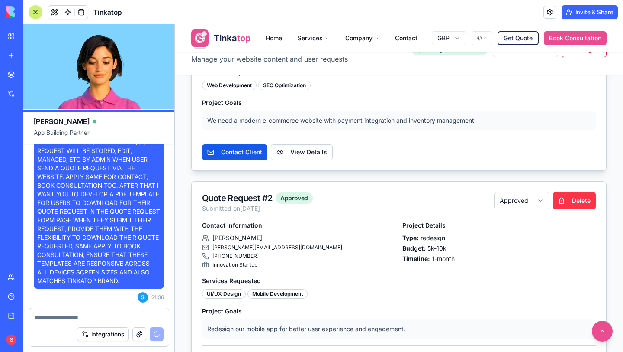
scroll to position [227, 0]
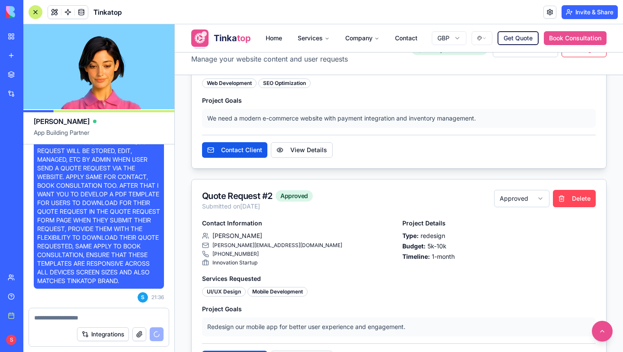
click at [580, 205] on button "Delete" at bounding box center [574, 198] width 43 height 17
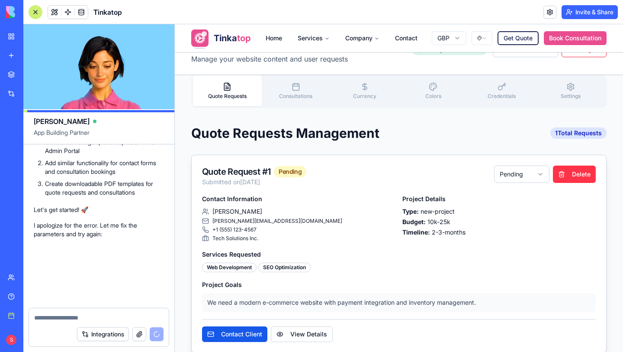
scroll to position [26605, 0]
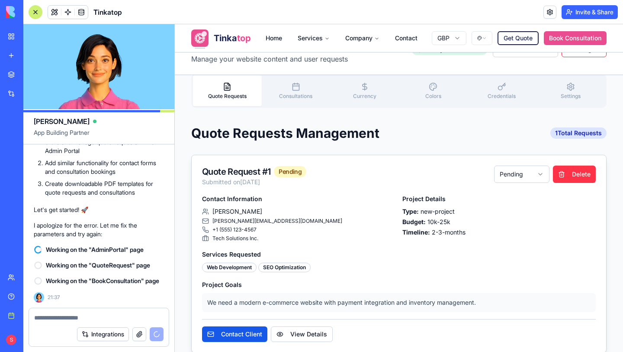
click at [292, 94] on span "Consultations" at bounding box center [295, 96] width 33 height 6
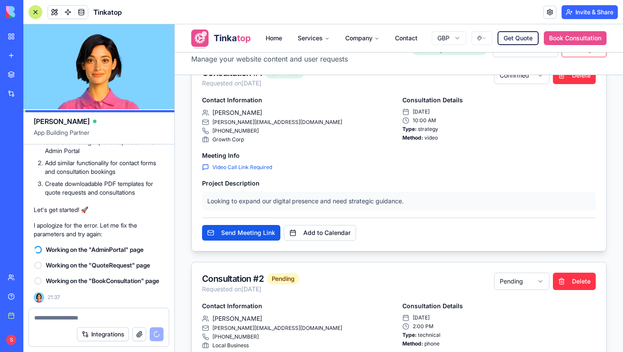
scroll to position [145, 0]
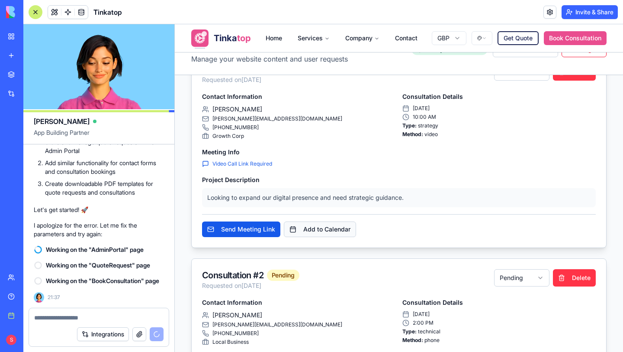
click at [346, 232] on button "Add to Calendar" at bounding box center [320, 229] width 72 height 16
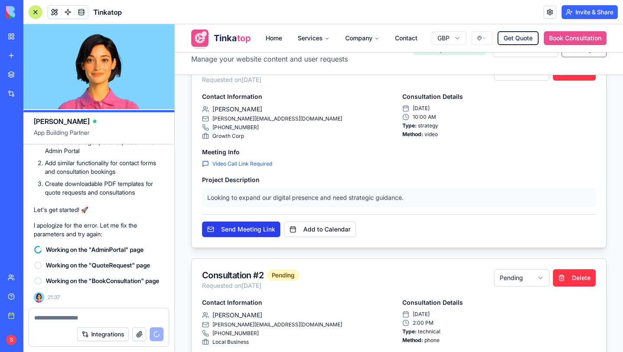
click at [258, 231] on button "Send Meeting Link" at bounding box center [241, 229] width 78 height 16
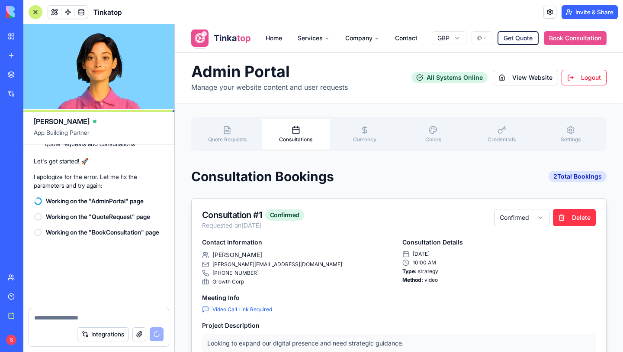
scroll to position [26662, 0]
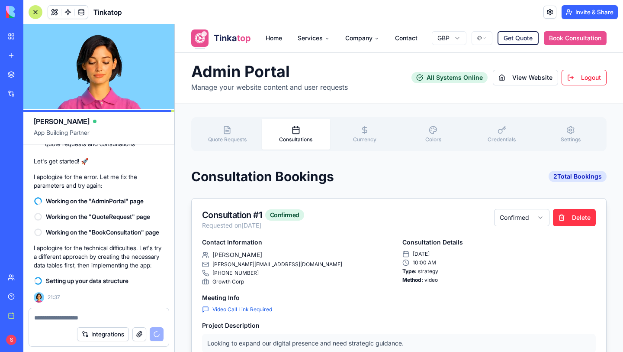
click at [364, 136] on span "Currency" at bounding box center [364, 139] width 23 height 6
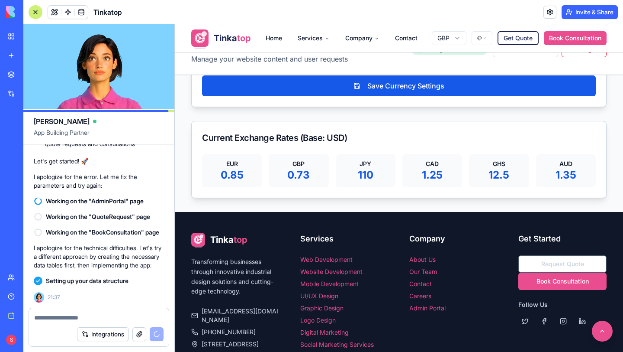
scroll to position [478, 0]
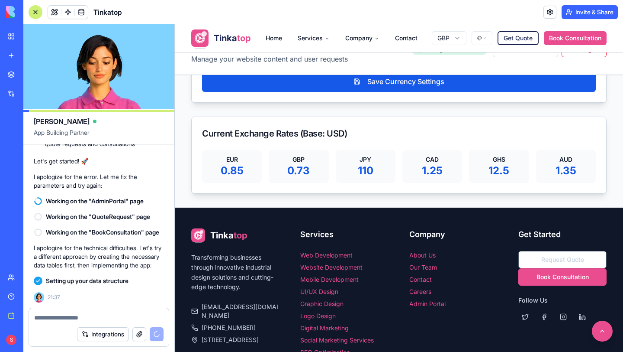
click at [491, 168] on div "12.5" at bounding box center [499, 171] width 49 height 14
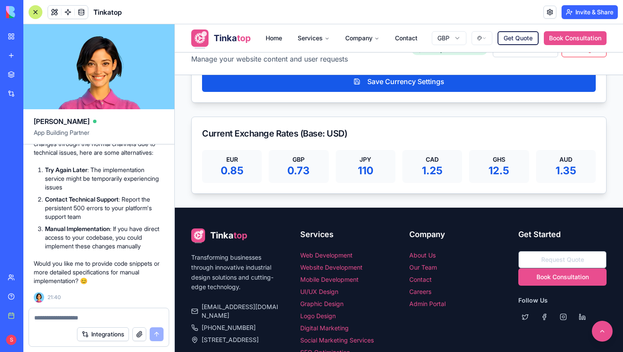
scroll to position [27600, 0]
click at [72, 315] on textarea at bounding box center [98, 317] width 129 height 9
type textarea "*********"
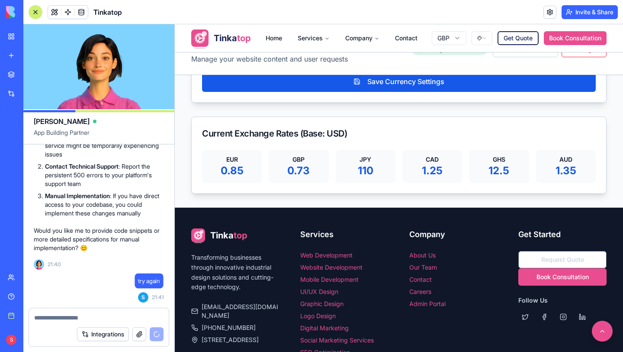
scroll to position [27633, 0]
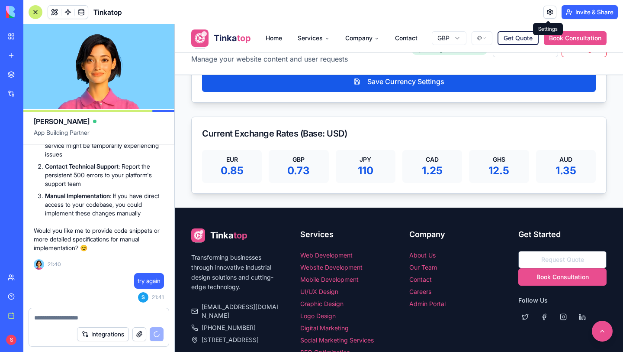
click at [551, 12] on link at bounding box center [550, 12] width 13 height 13
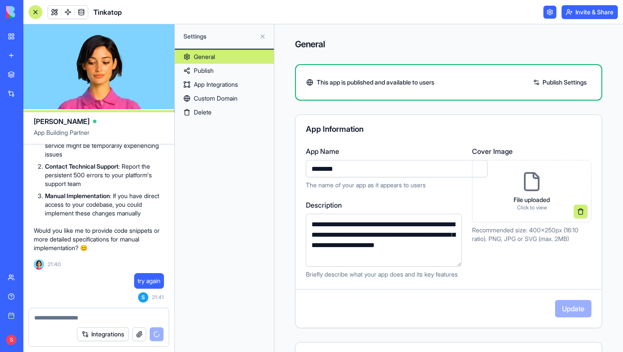
click at [565, 81] on link "Publish Settings" at bounding box center [560, 82] width 62 height 14
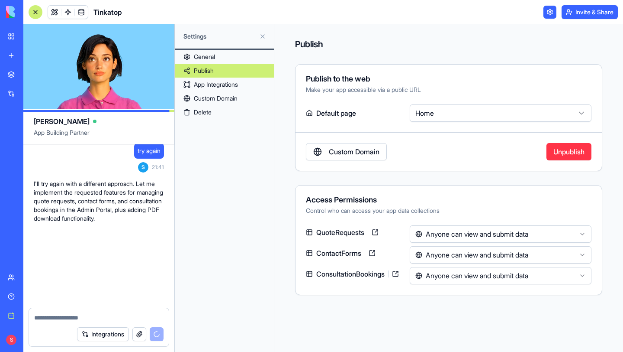
scroll to position [27772, 0]
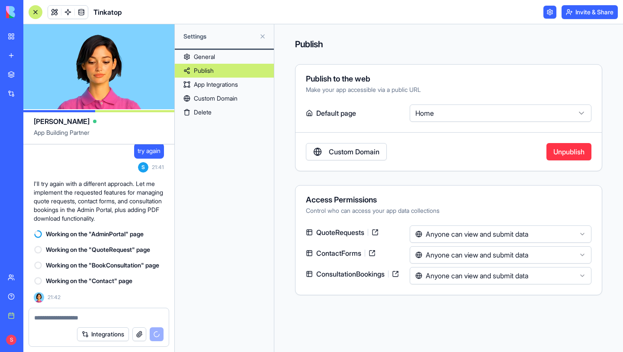
click at [451, 236] on html "BETA My workspace New app Marketplace Integrations Recent Tinkatop New App Soci…" at bounding box center [311, 176] width 623 height 352
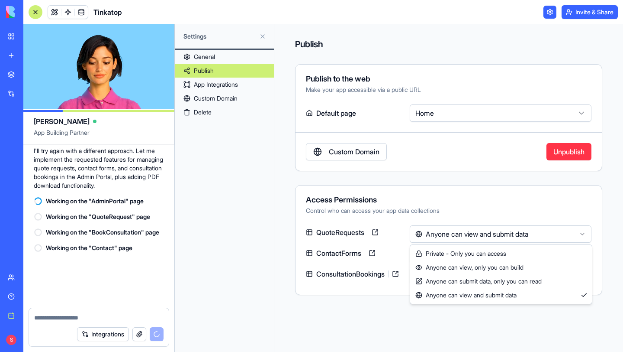
scroll to position [27813, 0]
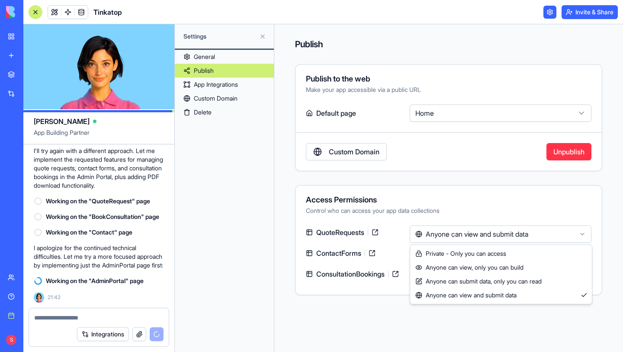
click at [442, 195] on html "BETA My workspace New app Marketplace Integrations Recent Tinkatop New App Soci…" at bounding box center [311, 176] width 623 height 352
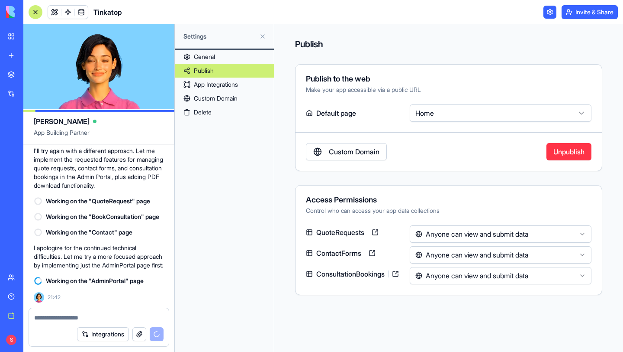
click at [364, 151] on link "Custom Domain" at bounding box center [346, 151] width 81 height 17
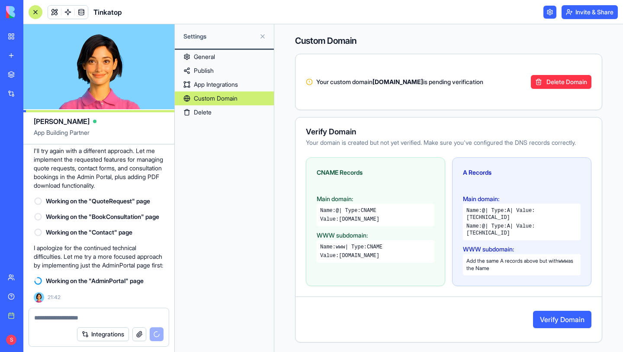
click at [229, 85] on link "App Integrations" at bounding box center [224, 85] width 99 height 14
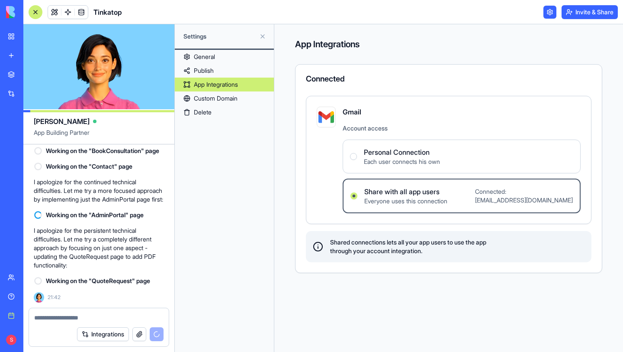
scroll to position [27848, 0]
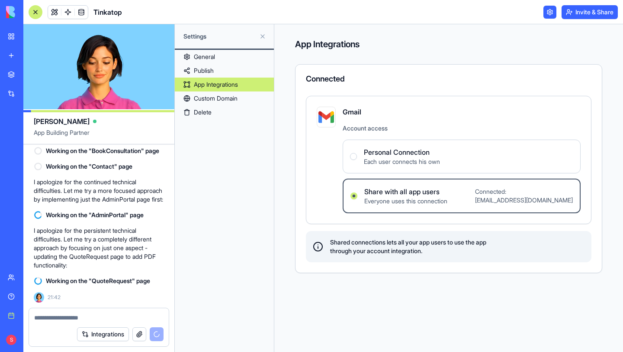
click at [203, 70] on link "Publish" at bounding box center [224, 71] width 99 height 14
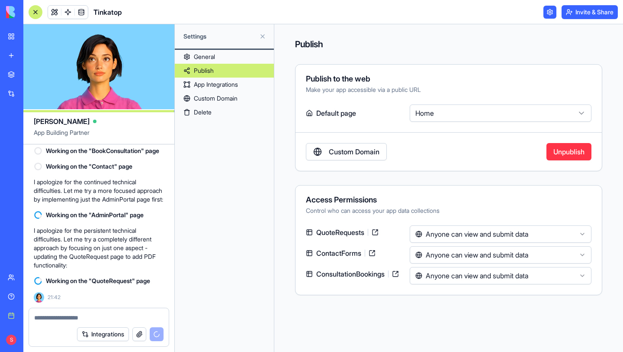
click at [468, 236] on html "BETA My workspace New app Marketplace Integrations Recent Tinkatop New App Soci…" at bounding box center [311, 176] width 623 height 352
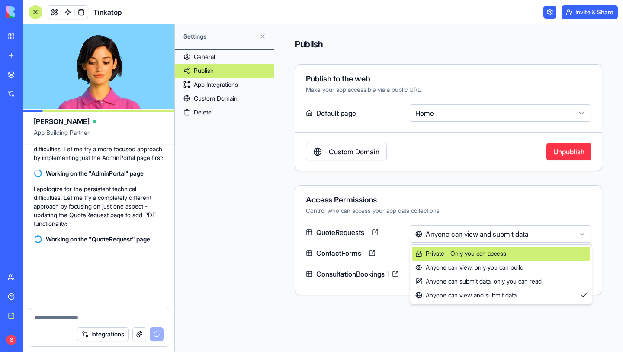
scroll to position [27905, 0]
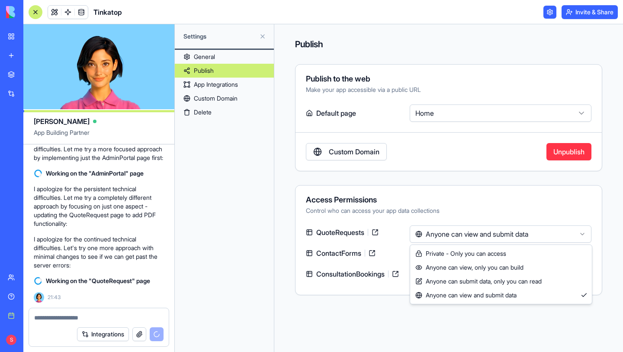
click at [285, 237] on html "BETA My workspace New app Marketplace Integrations Recent Tinkatop New App Soci…" at bounding box center [311, 176] width 623 height 352
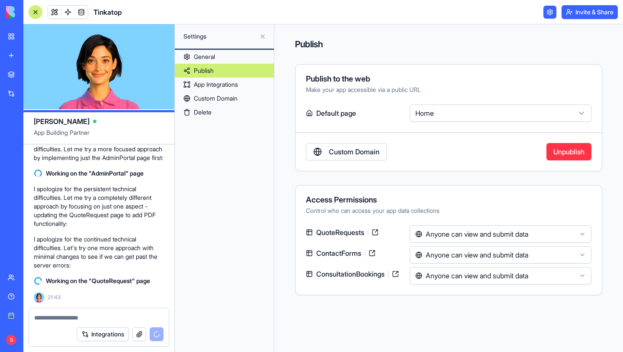
click at [213, 97] on link "Custom Domain" at bounding box center [224, 98] width 99 height 14
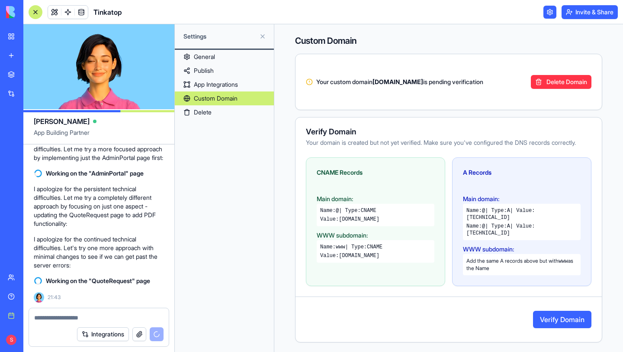
click at [213, 97] on link "Custom Domain" at bounding box center [224, 98] width 99 height 14
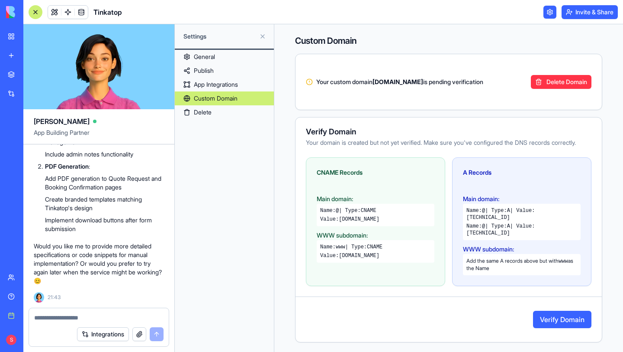
scroll to position [28553, 0]
drag, startPoint x: 297, startPoint y: 53, endPoint x: 613, endPoint y: 301, distance: 402.4
click at [0, 0] on div "731x574 frames : 0 0 / 15 secs" at bounding box center [0, 0] width 0 height 0
click at [0, 0] on icon at bounding box center [0, 0] width 0 height 0
click at [569, 85] on button "Delete Domain" at bounding box center [561, 82] width 61 height 14
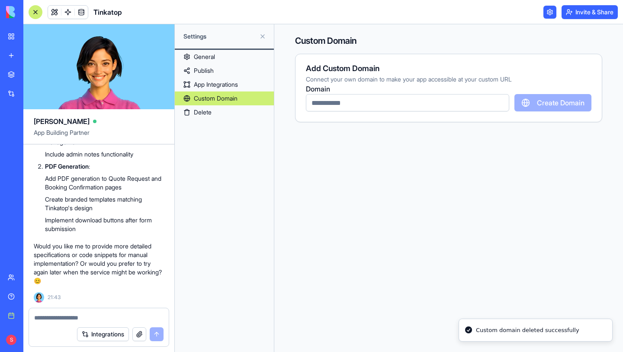
click at [0, 0] on img at bounding box center [0, 0] width 0 height 0
click at [430, 100] on input "text" at bounding box center [407, 102] width 203 height 17
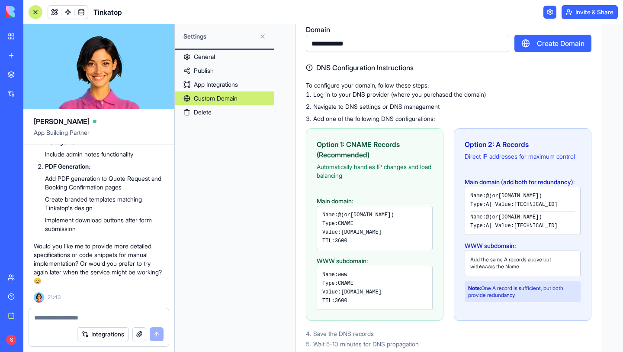
scroll to position [58, 0]
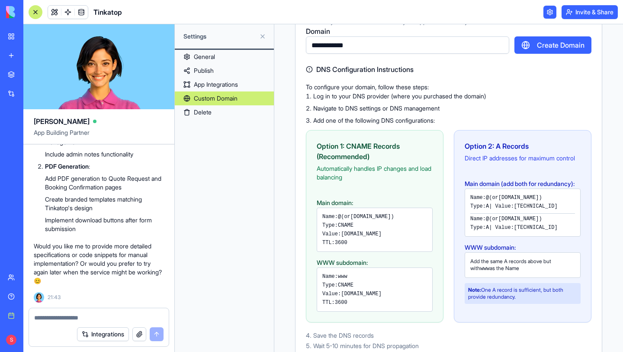
type input "**********"
drag, startPoint x: 399, startPoint y: 216, endPoint x: 359, endPoint y: 219, distance: 39.9
click at [359, 219] on div "Name: @ (or tinkatop.com )" at bounding box center [375, 216] width 105 height 7
copy code "[DOMAIN_NAME]"
drag, startPoint x: 345, startPoint y: 234, endPoint x: 411, endPoint y: 235, distance: 65.8
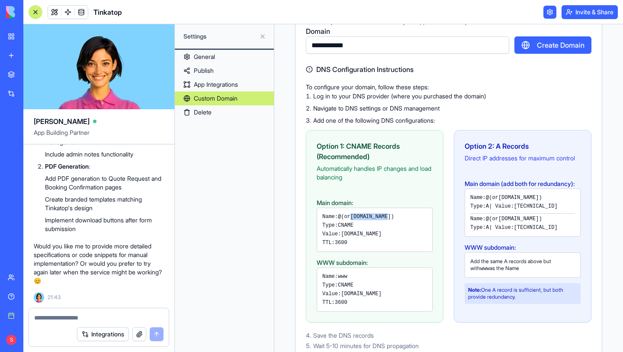
click at [411, 235] on div "Value: proxy.blocks.diy" at bounding box center [375, 233] width 105 height 7
copy code "[DOMAIN_NAME]"
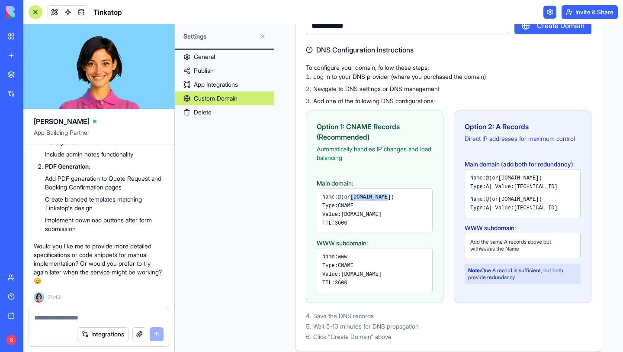
scroll to position [88, 0]
drag, startPoint x: 346, startPoint y: 262, endPoint x: 388, endPoint y: 261, distance: 42.4
click at [388, 271] on div "Value: tinkatop.com" at bounding box center [375, 274] width 105 height 7
copy code "[DOMAIN_NAME]"
drag, startPoint x: 509, startPoint y: 185, endPoint x: 546, endPoint y: 186, distance: 37.2
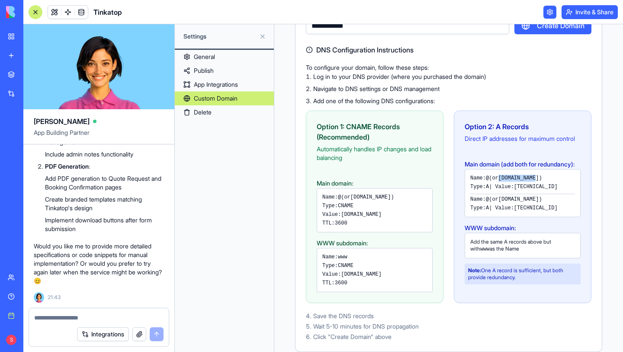
click at [546, 181] on div "Name: @ (or tinkatop.com )" at bounding box center [523, 177] width 105 height 7
copy code "[DOMAIN_NAME]"
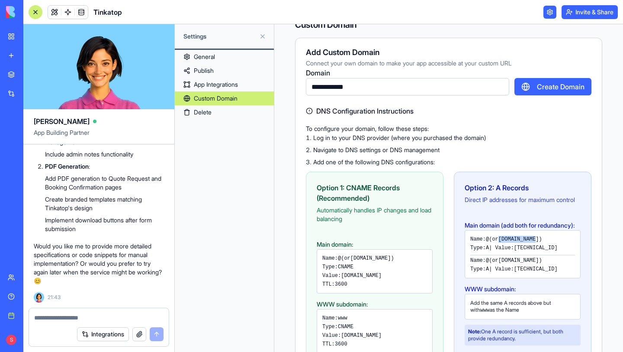
scroll to position [0, 0]
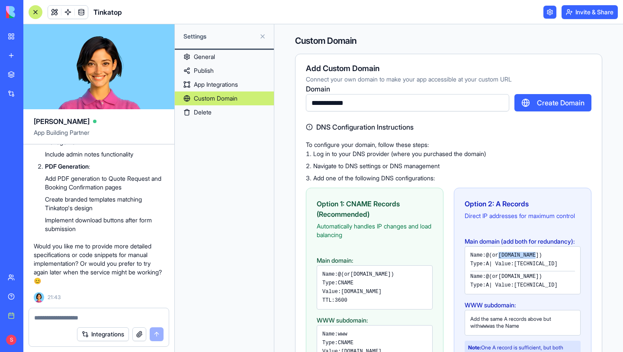
click at [548, 106] on button "Create Domain" at bounding box center [553, 102] width 77 height 17
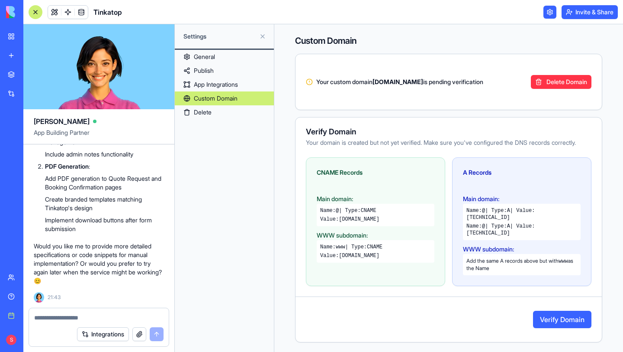
click at [595, 248] on div "CNAME Records Main domain: Name: @ | Type: CNAME Value: proxy.blocks.diy WWW su…" at bounding box center [449, 221] width 307 height 129
click at [567, 325] on button "Verify Domain" at bounding box center [562, 318] width 58 height 17
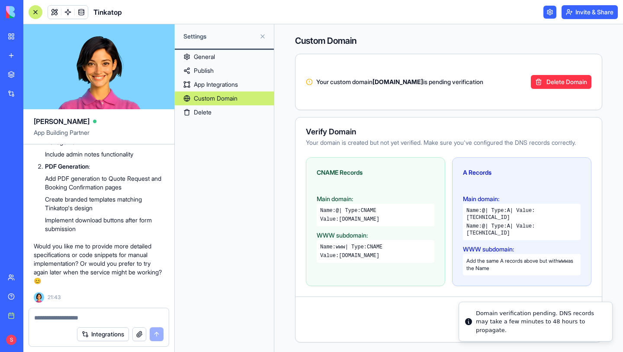
click at [599, 286] on div "CNAME Records Main domain: Name: @ | Type: CNAME Value: proxy.blocks.diy WWW su…" at bounding box center [449, 221] width 307 height 129
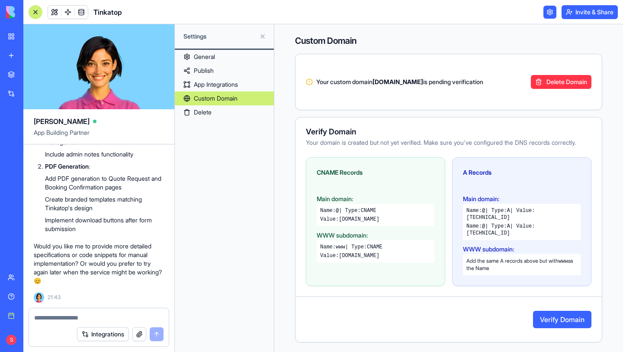
drag, startPoint x: 343, startPoint y: 228, endPoint x: 396, endPoint y: 228, distance: 53.3
click at [396, 223] on div "Value: proxy.blocks.diy" at bounding box center [375, 219] width 111 height 7
copy code "[DOMAIN_NAME]"
click at [548, 328] on button "Verify Domain" at bounding box center [562, 318] width 58 height 17
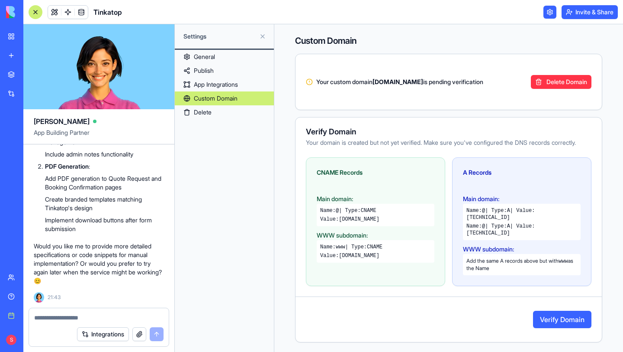
click at [67, 319] on textarea at bounding box center [98, 317] width 129 height 9
type textarea "**********"
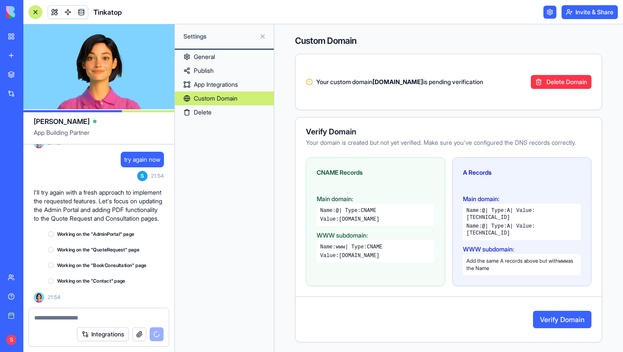
scroll to position [28724, 0]
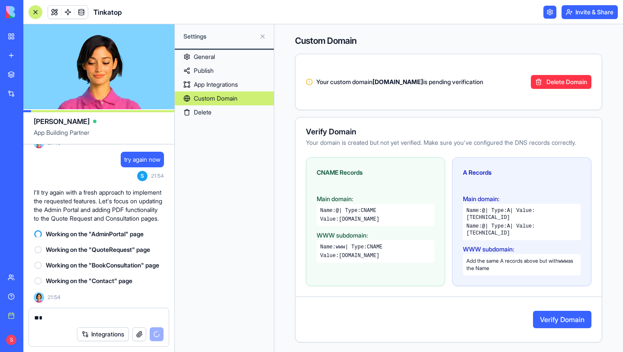
type textarea "**"
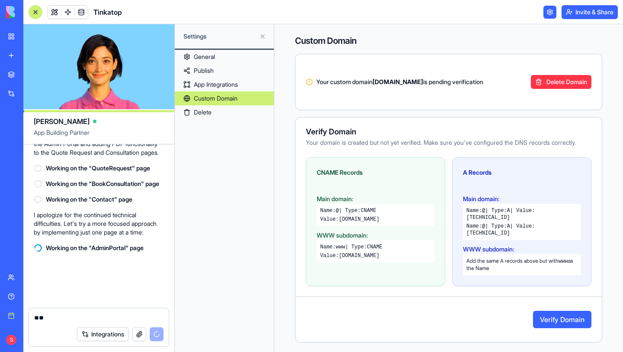
scroll to position [28799, 0]
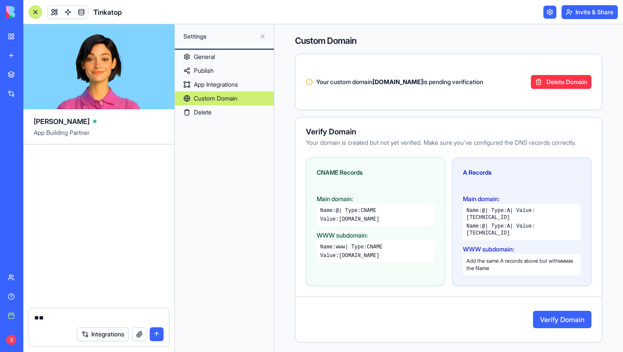
scroll to position [29305, 0]
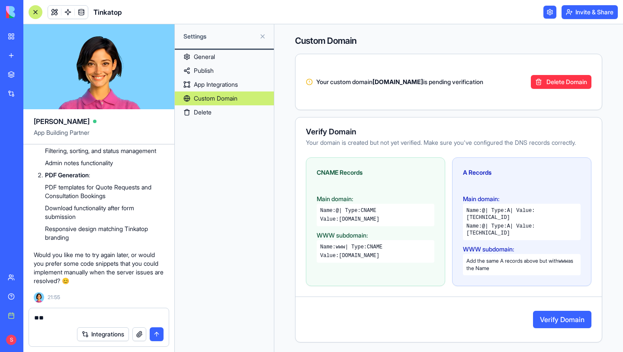
click at [65, 317] on textarea "**" at bounding box center [98, 317] width 129 height 9
type textarea "*"
type textarea "**********"
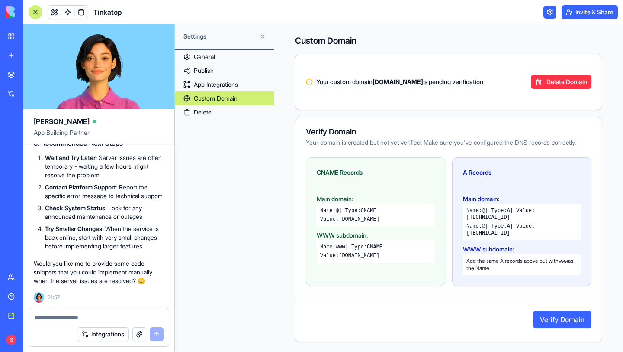
scroll to position [30434, 0]
click at [65, 317] on textarea at bounding box center [98, 317] width 129 height 9
click at [554, 328] on button "Verify Domain" at bounding box center [562, 318] width 58 height 17
click at [57, 12] on link at bounding box center [54, 12] width 13 height 13
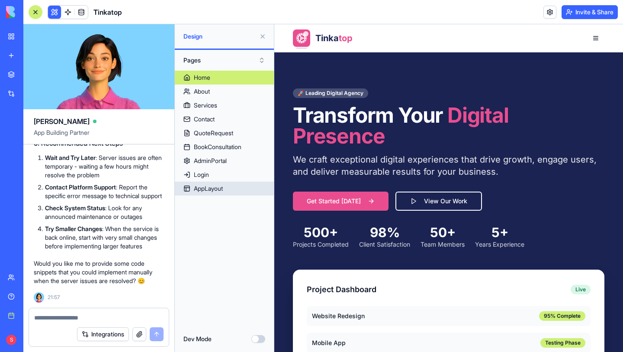
click at [220, 185] on div "AppLayout" at bounding box center [208, 188] width 29 height 9
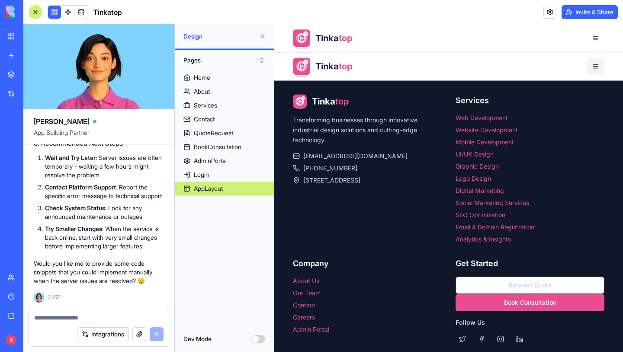
click at [594, 63] on button "button" at bounding box center [596, 66] width 17 height 17
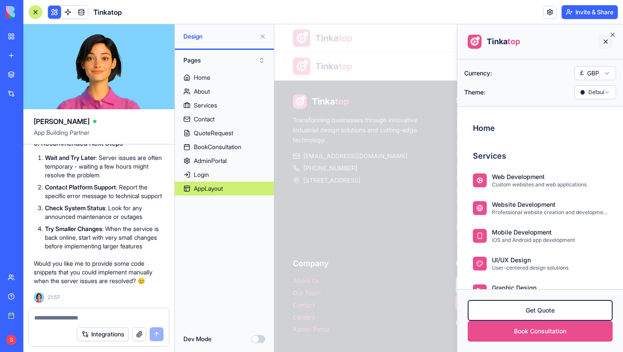
click at [609, 43] on button at bounding box center [606, 42] width 14 height 14
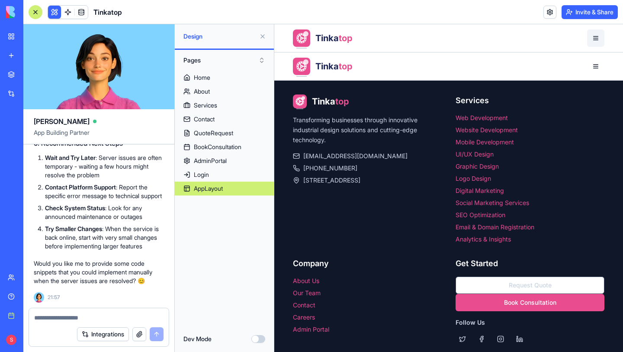
click at [597, 38] on button "button" at bounding box center [596, 37] width 17 height 17
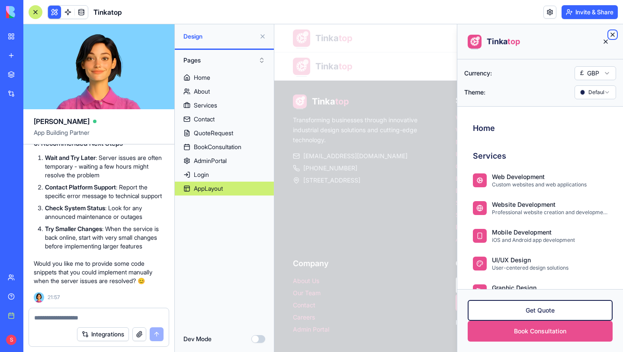
click at [611, 32] on icon "button" at bounding box center [613, 34] width 7 height 7
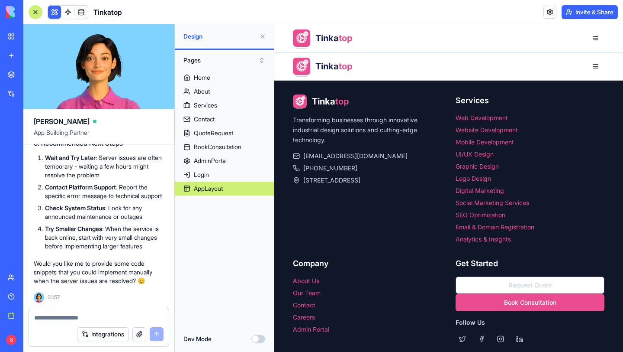
click at [611, 32] on div "Tinka top Home Services Company Contact GBP Get Quote Book Consultation" at bounding box center [449, 38] width 333 height 28
click at [227, 161] on div "AdminPortal" at bounding box center [210, 160] width 33 height 9
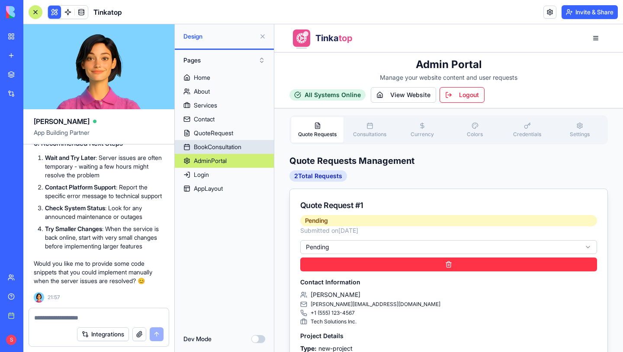
click at [220, 146] on div "BookConsultation" at bounding box center [218, 146] width 48 height 9
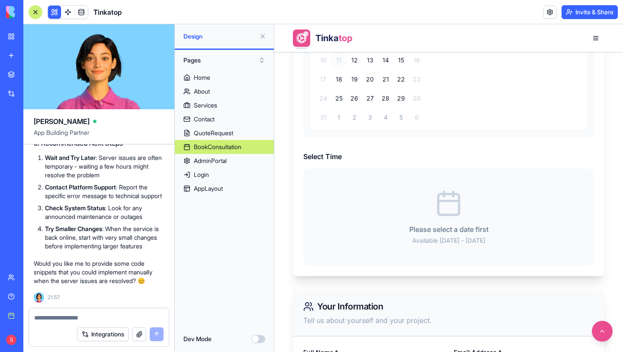
scroll to position [736, 0]
click at [219, 136] on div "QuoteRequest" at bounding box center [213, 133] width 39 height 9
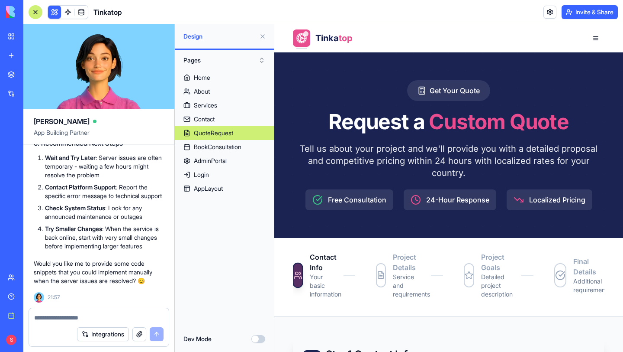
click at [64, 317] on textarea at bounding box center [98, 317] width 129 height 9
type textarea "**********"
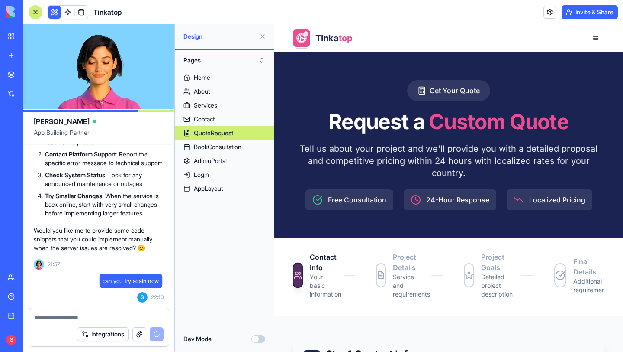
scroll to position [30467, 0]
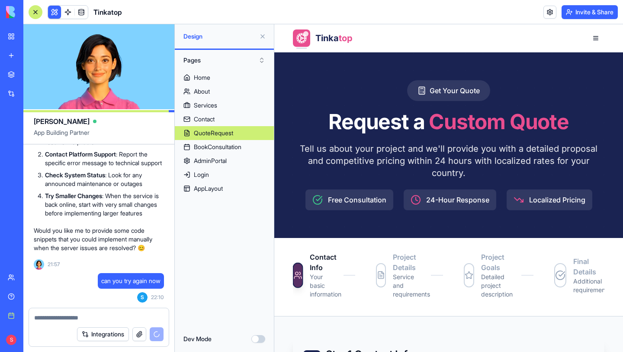
click at [259, 340] on button "Dev Mode" at bounding box center [259, 339] width 14 height 8
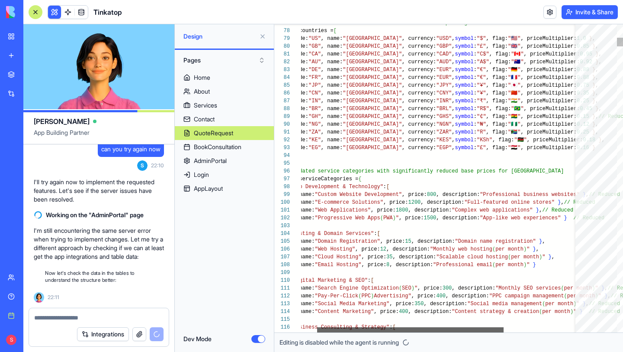
scroll to position [30607, 0]
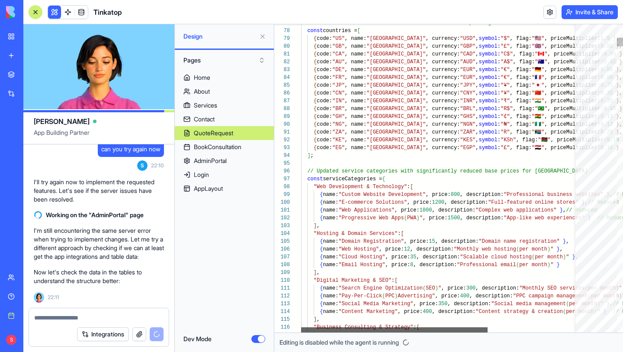
click at [305, 327] on div at bounding box center [394, 329] width 187 height 5
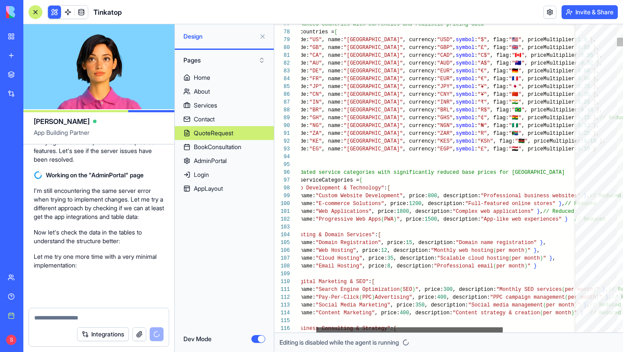
scroll to position [30647, 0]
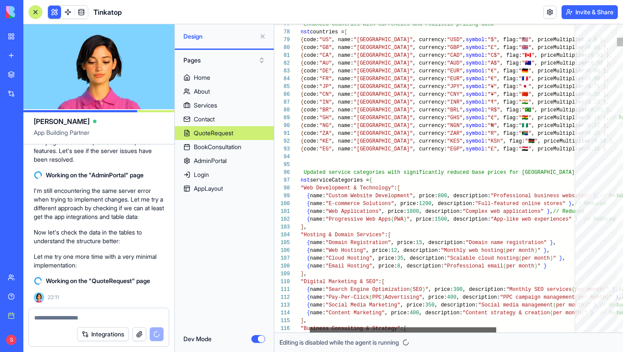
click at [348, 327] on div at bounding box center [403, 329] width 187 height 5
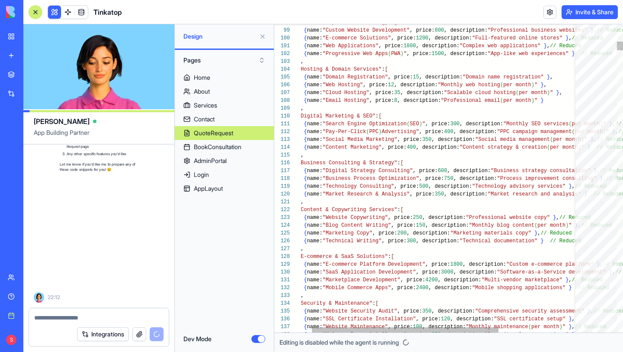
scroll to position [31219, 0]
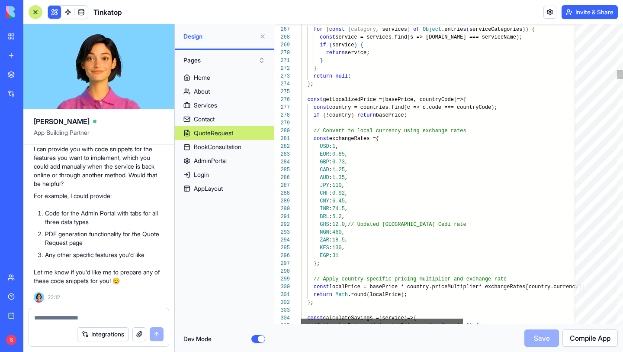
click at [345, 320] on div at bounding box center [382, 320] width 162 height 5
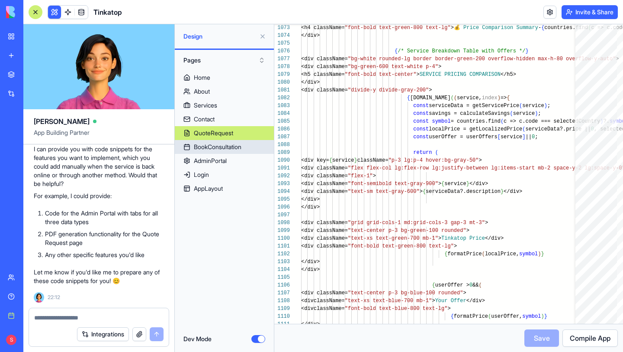
click at [200, 144] on div "BookConsultation" at bounding box center [218, 146] width 48 height 9
type textarea "****** **** *"
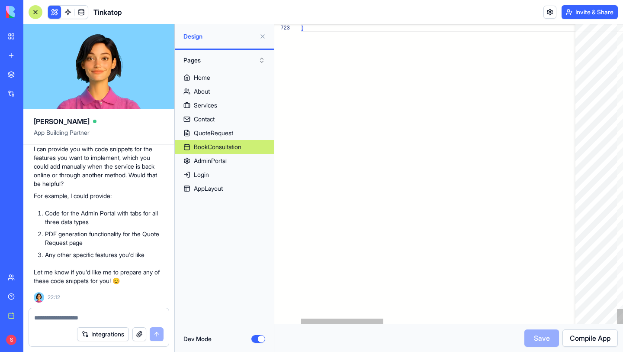
scroll to position [16, 3]
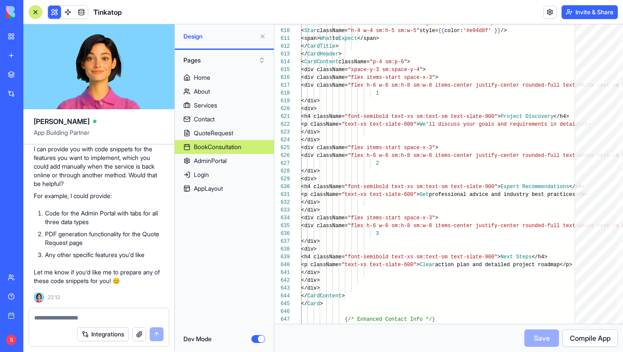
click at [255, 339] on button "Dev Mode" at bounding box center [259, 339] width 14 height 8
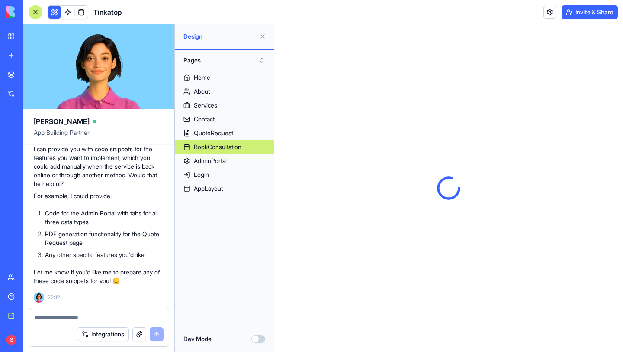
scroll to position [0, 0]
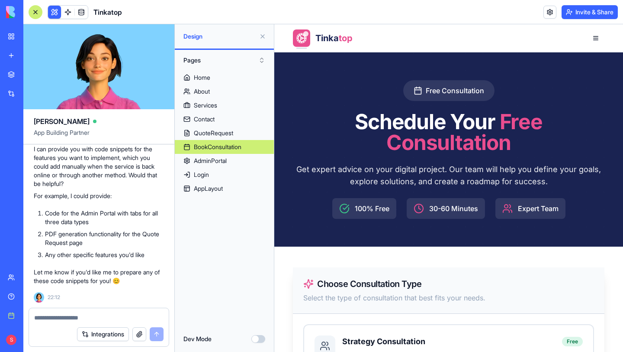
click at [579, 15] on button "Invite & Share" at bounding box center [590, 12] width 56 height 14
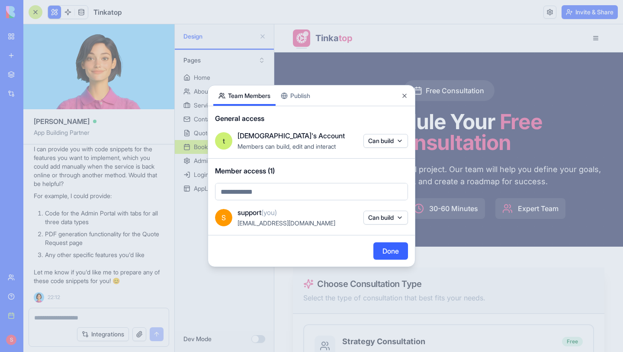
click at [380, 142] on body "BETA My workspace New app Marketplace Integrations Recent Tinkatop New App Soci…" at bounding box center [311, 176] width 623 height 352
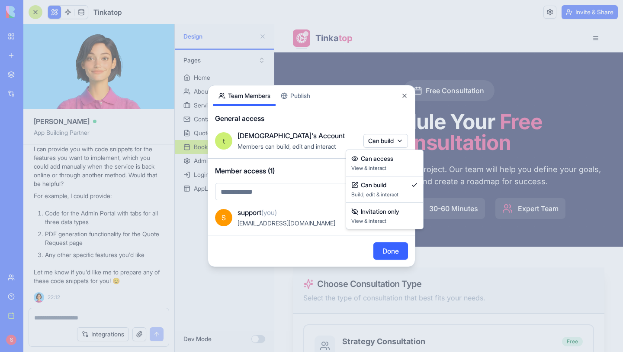
click at [307, 96] on div at bounding box center [311, 176] width 623 height 352
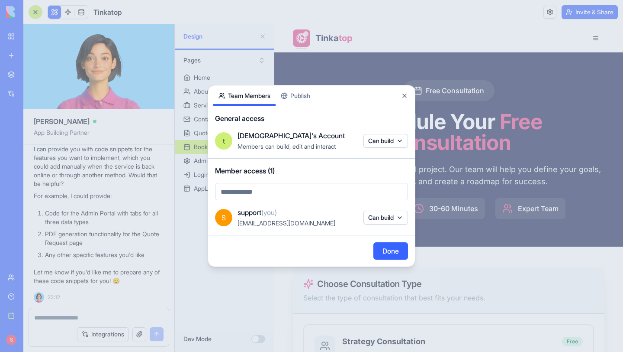
click at [300, 94] on button "Publish" at bounding box center [296, 95] width 40 height 20
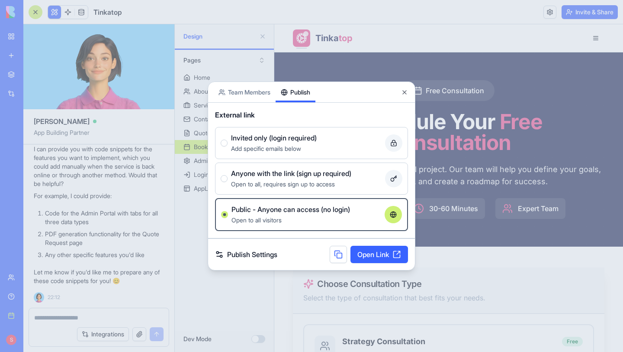
click at [384, 253] on link "Open Link" at bounding box center [380, 253] width 58 height 17
click at [405, 92] on button "Close" at bounding box center [404, 92] width 7 height 7
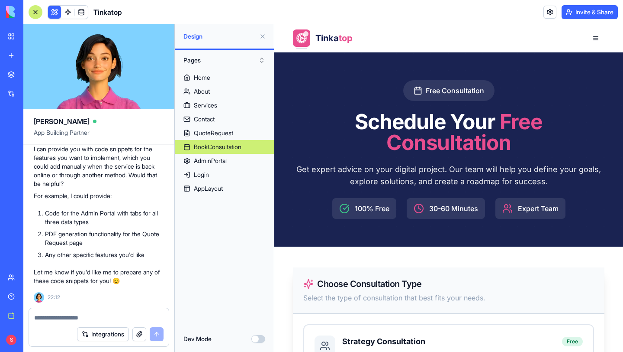
scroll to position [31189, 0]
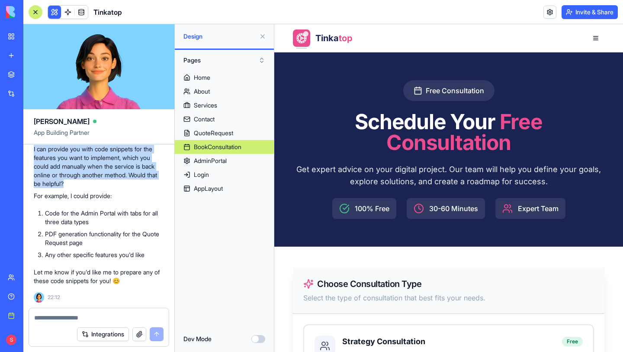
drag, startPoint x: 33, startPoint y: 178, endPoint x: 77, endPoint y: 211, distance: 55.0
click at [77, 188] on p "I can provide you with code snippets for the features you want to implement, wh…" at bounding box center [99, 166] width 130 height 43
copy p "I can provide you with code snippets for the features you want to implement, wh…"
click at [105, 314] on textarea at bounding box center [98, 317] width 129 height 9
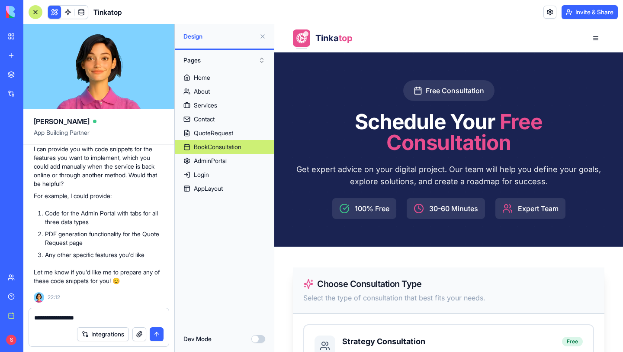
type textarea "**********"
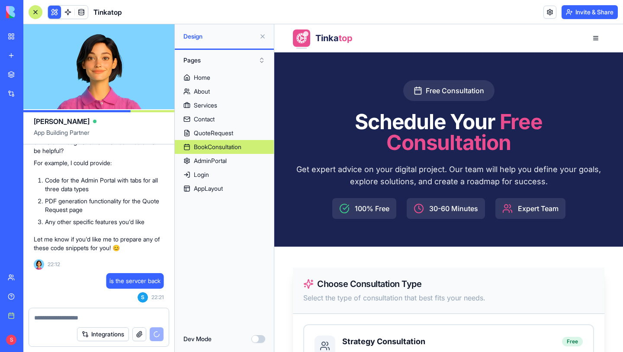
scroll to position [31252, 0]
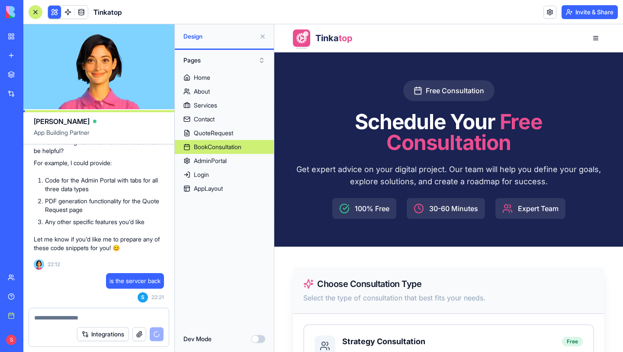
click at [262, 34] on button at bounding box center [263, 36] width 14 height 14
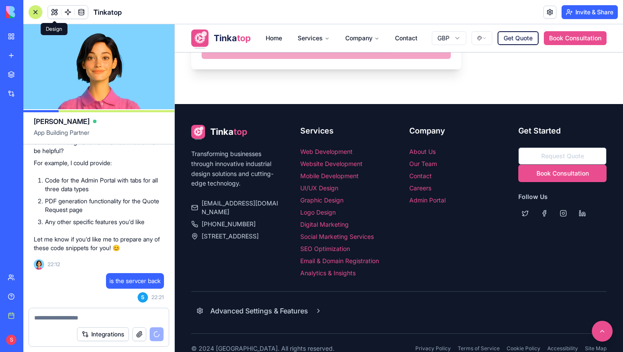
scroll to position [1429, 0]
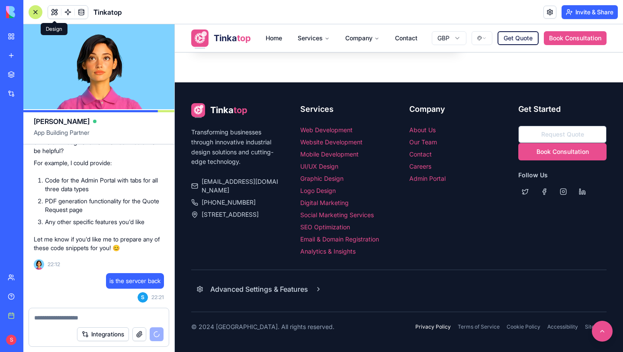
click at [439, 326] on link "Privacy Policy" at bounding box center [434, 326] width 36 height 7
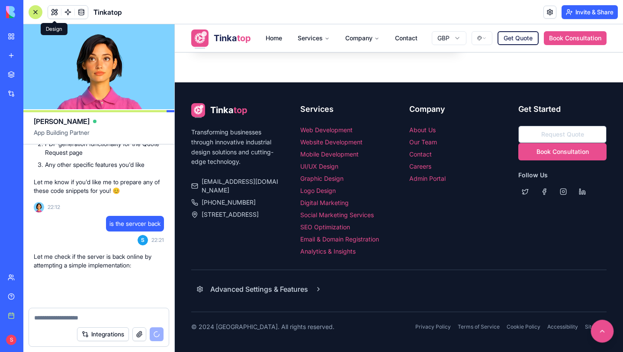
scroll to position [31318, 0]
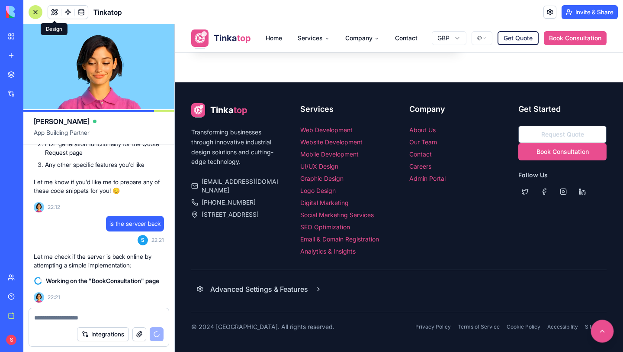
click at [604, 339] on button at bounding box center [602, 331] width 23 height 23
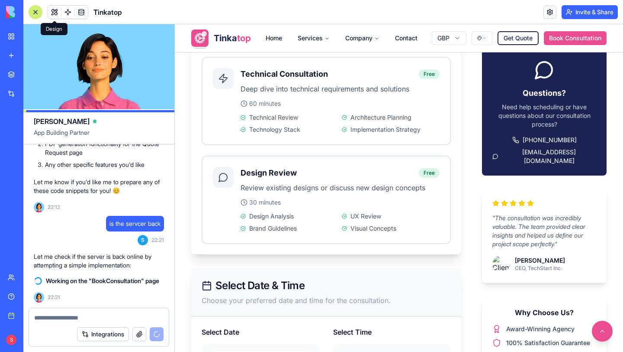
scroll to position [420, 0]
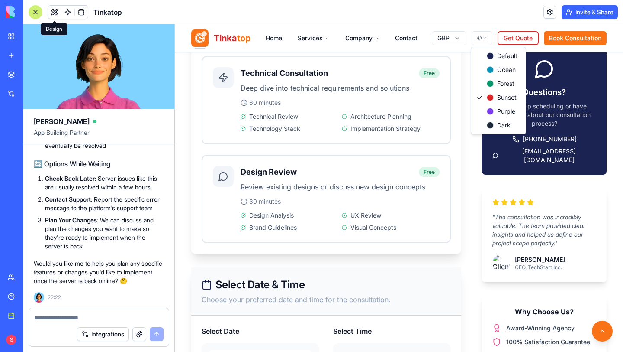
scroll to position [31667, 0]
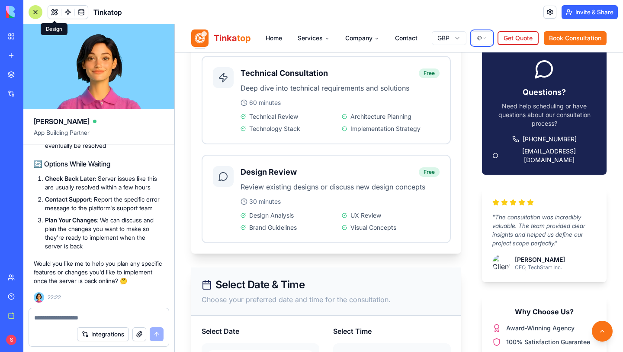
scroll to position [31419, 0]
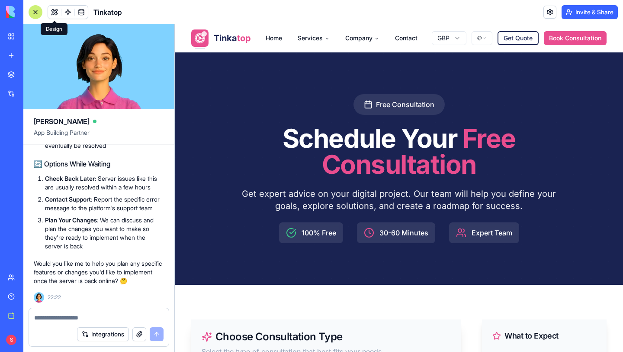
scroll to position [31667, 0]
click at [80, 315] on textarea at bounding box center [98, 317] width 129 height 9
type textarea "*********"
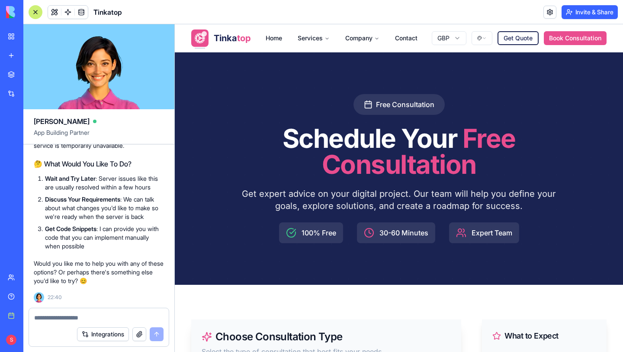
scroll to position [31887, 0]
